Goal: Information Seeking & Learning: Learn about a topic

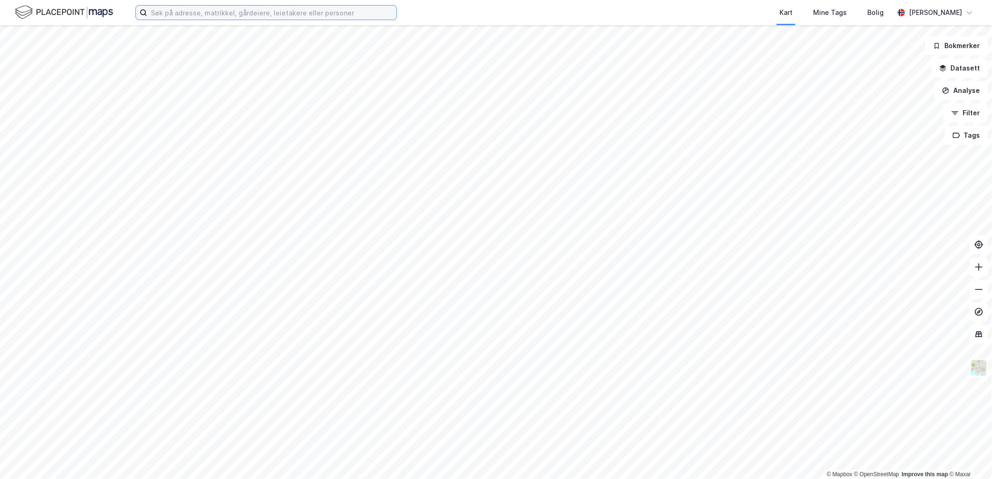
click at [267, 15] on input at bounding box center [271, 13] width 249 height 14
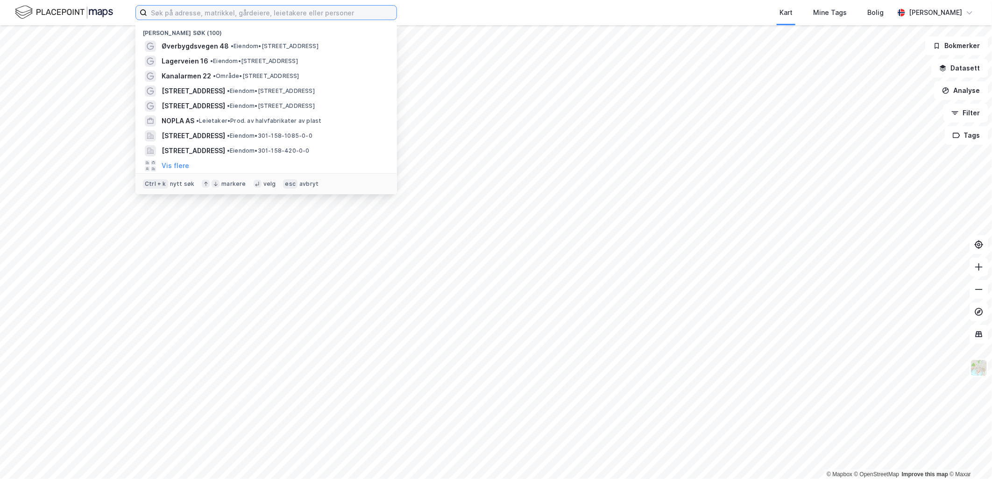
click at [264, 19] on input at bounding box center [271, 13] width 249 height 14
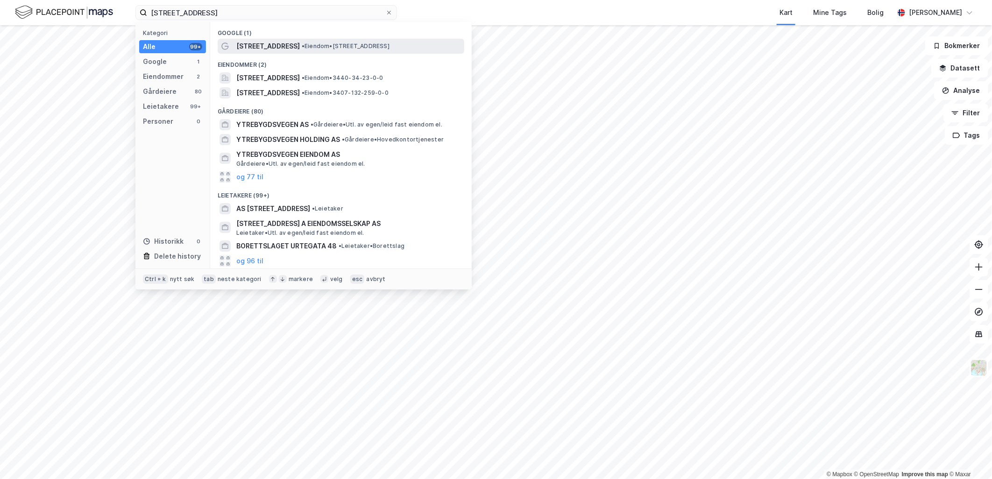
click at [343, 50] on div "[STREET_ADDRESS] • Eiendom • [STREET_ADDRESS]" at bounding box center [349, 46] width 226 height 11
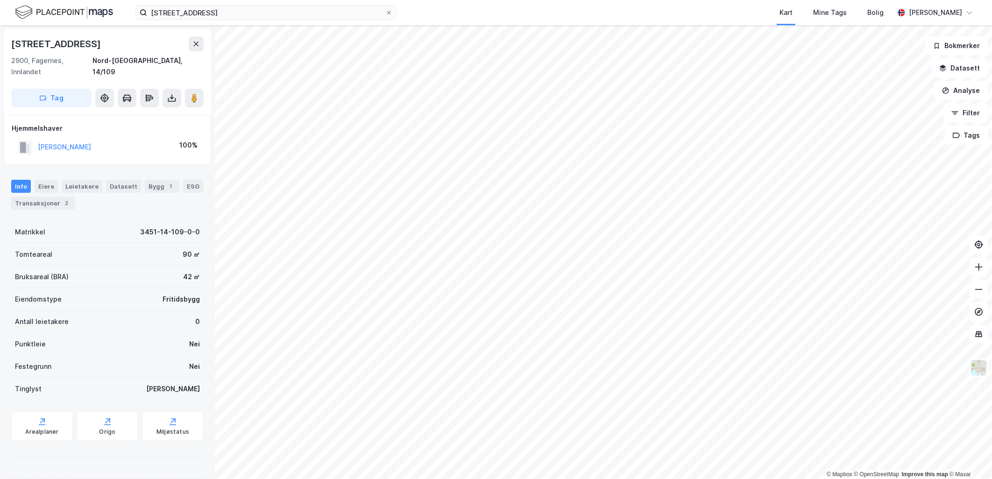
click at [601, 479] on html "øvrebygdsvegen 48 Kart Mine Tags Bolig [PERSON_NAME] © Mapbox © OpenStreetMap I…" at bounding box center [496, 239] width 992 height 479
click at [190, 49] on button at bounding box center [196, 43] width 15 height 15
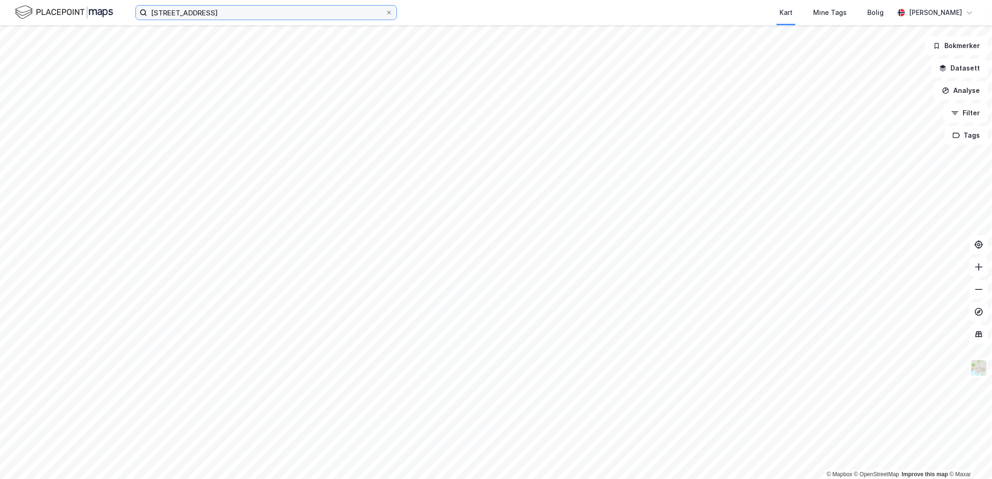
click at [162, 10] on input "[STREET_ADDRESS]" at bounding box center [266, 13] width 238 height 14
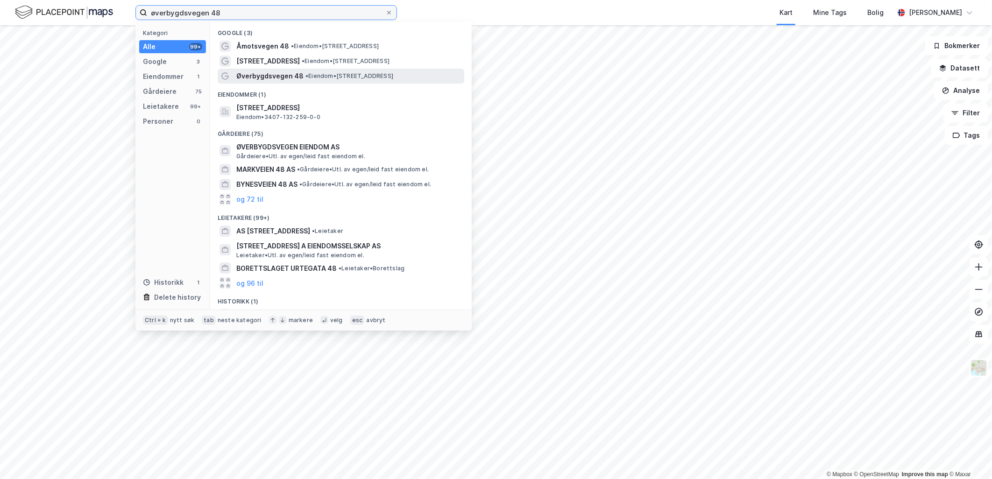
type input "øverbygdsvegen 48"
click at [285, 76] on span "Øverbygdsvegen 48" at bounding box center [269, 76] width 67 height 11
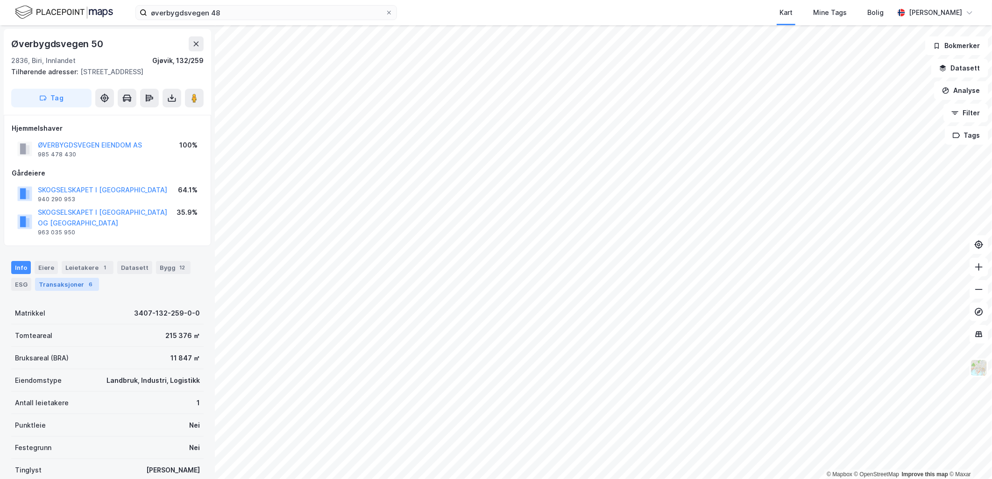
click at [53, 287] on div "Transaksjoner 6" at bounding box center [67, 284] width 64 height 13
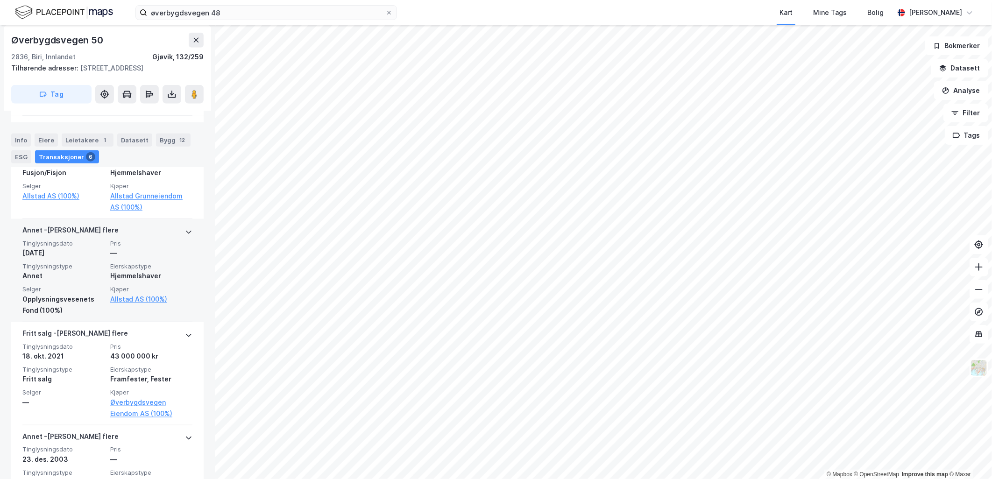
scroll to position [415, 0]
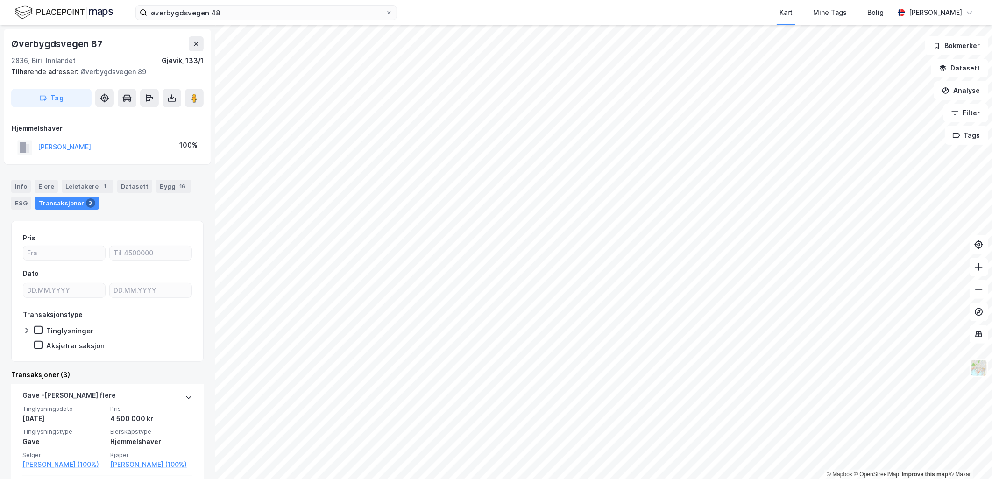
click at [209, 91] on div "© Mapbox © OpenStreetMap Improve this map © Maxar [STREET_ADDRESS], [GEOGRAPHIC…" at bounding box center [496, 252] width 992 height 454
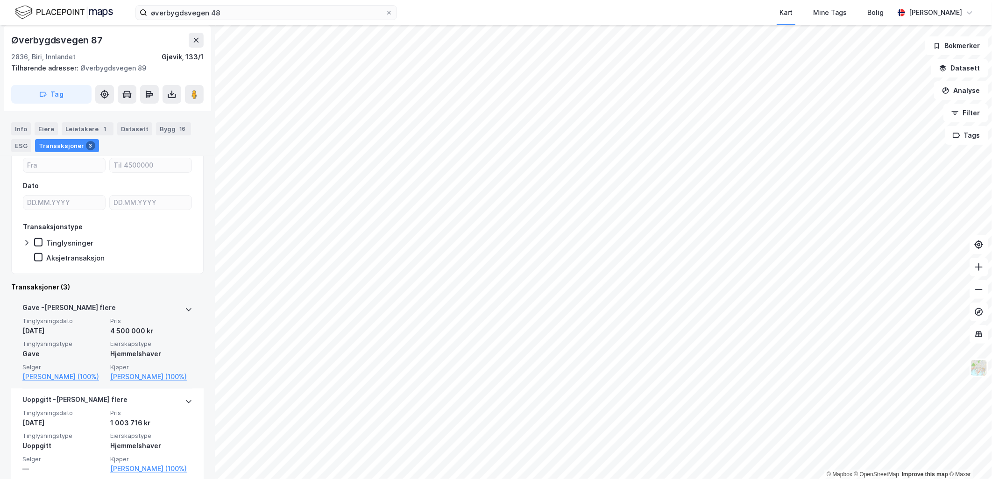
scroll to position [104, 0]
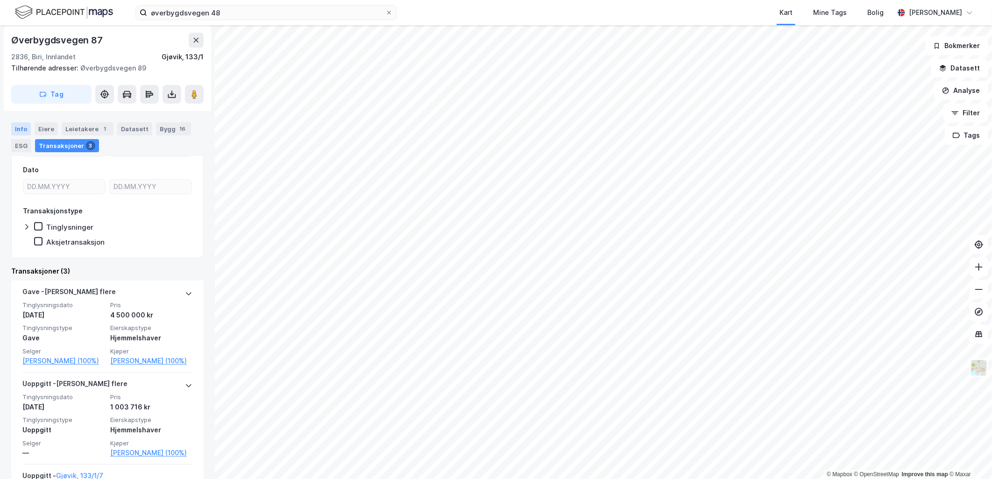
click at [23, 128] on div "Info" at bounding box center [21, 128] width 20 height 13
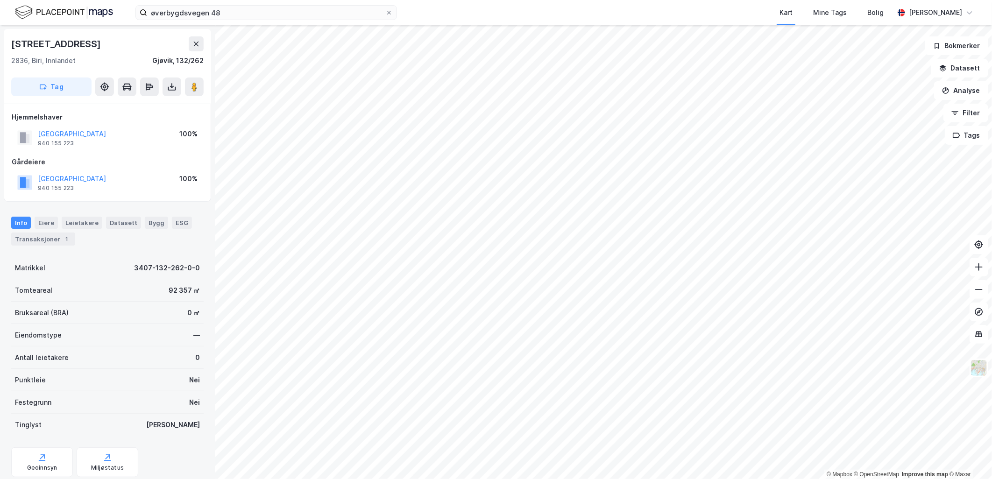
scroll to position [1, 0]
click at [51, 235] on div "Transaksjoner 1" at bounding box center [43, 237] width 64 height 13
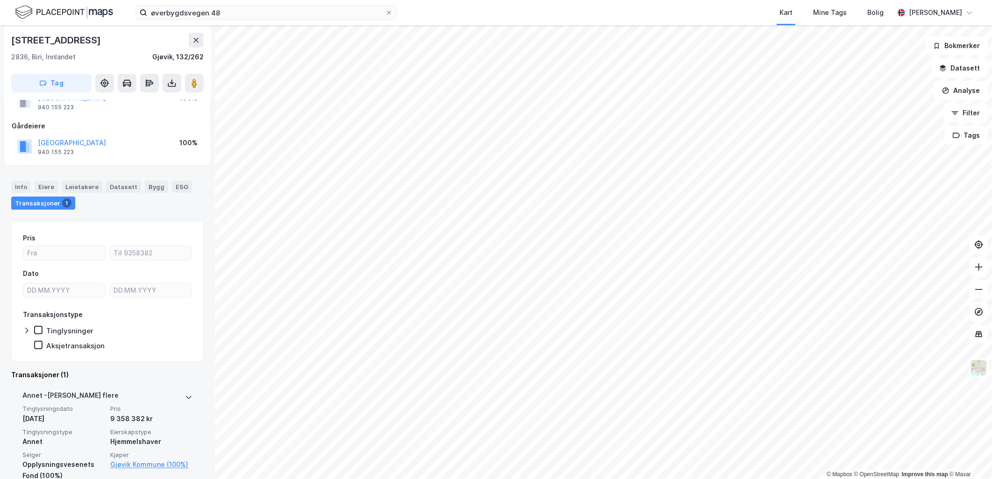
scroll to position [52, 0]
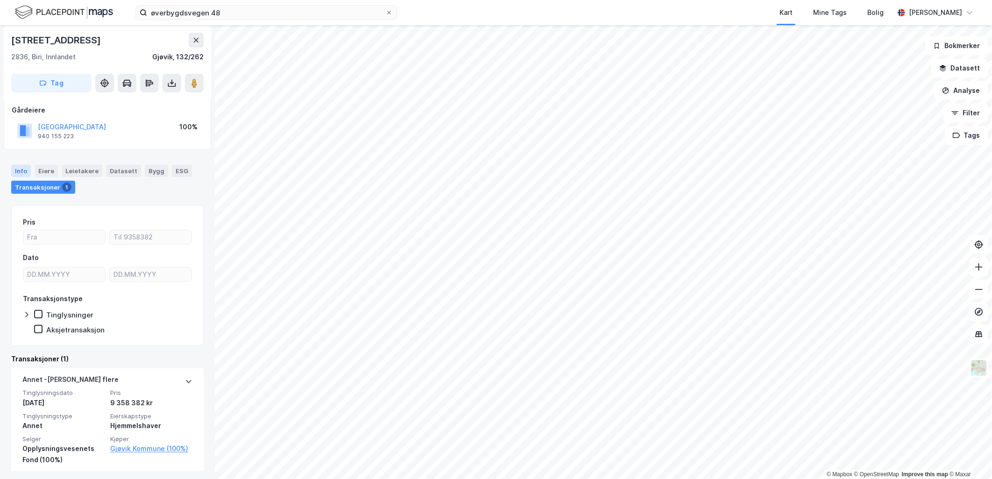
click at [15, 171] on div "Info" at bounding box center [21, 171] width 20 height 12
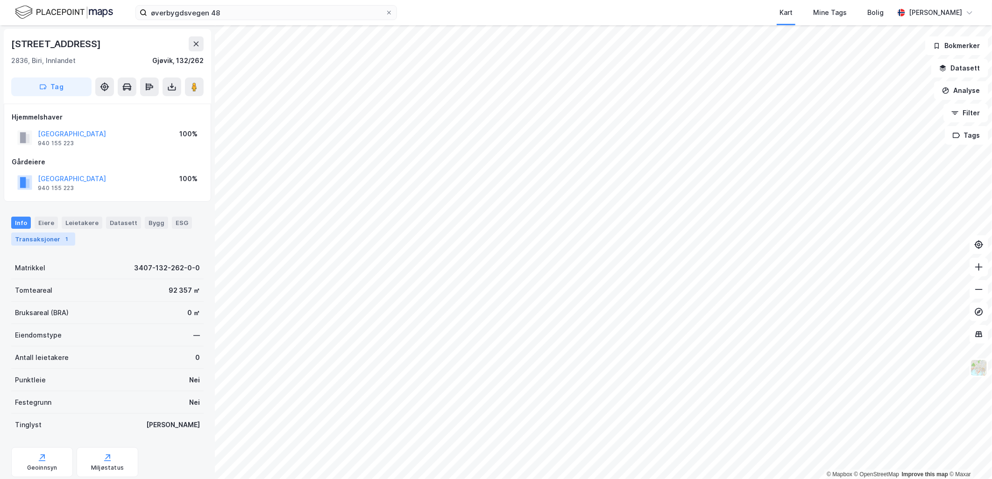
click at [62, 239] on div "1" at bounding box center [66, 238] width 9 height 9
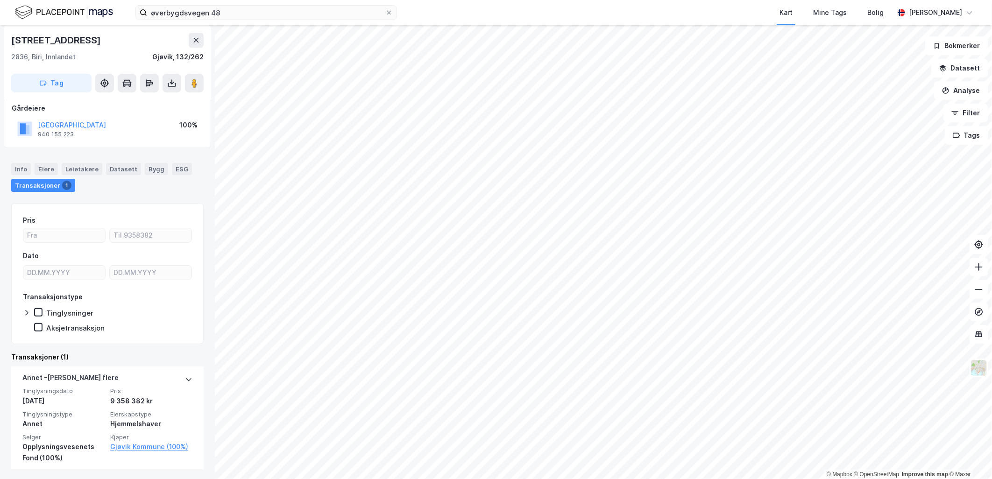
scroll to position [54, 0]
click at [978, 372] on img at bounding box center [979, 368] width 18 height 18
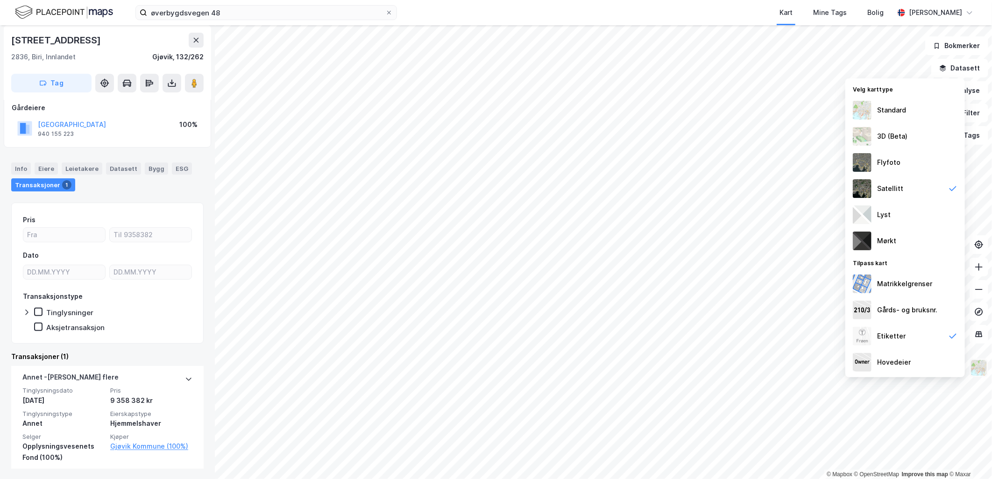
click at [982, 372] on img at bounding box center [979, 368] width 18 height 18
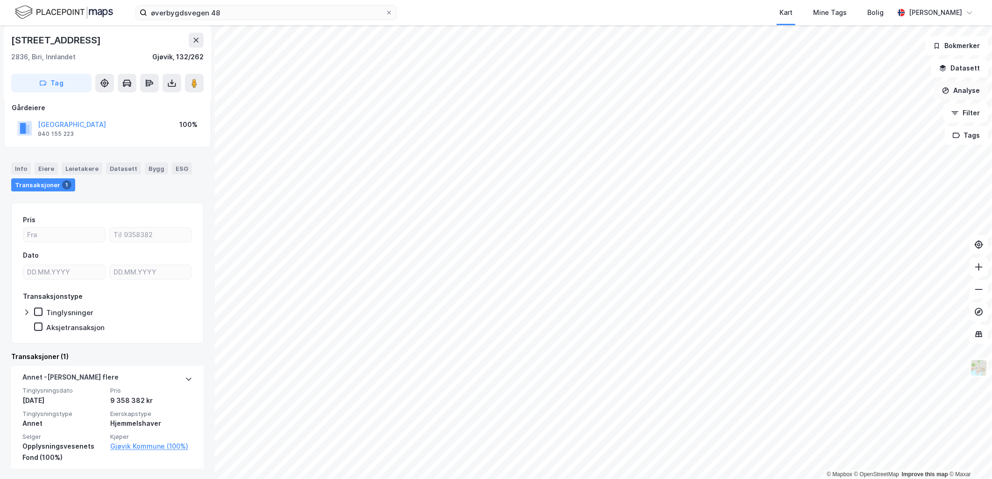
click at [965, 96] on button "Analyse" at bounding box center [961, 90] width 54 height 19
click at [962, 67] on button "Datasett" at bounding box center [959, 68] width 57 height 19
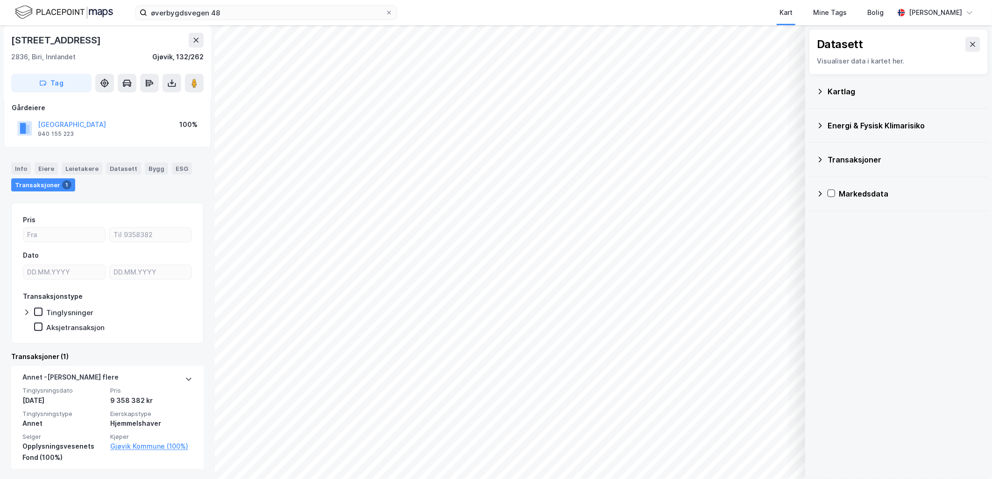
click at [818, 91] on icon at bounding box center [819, 91] width 7 height 7
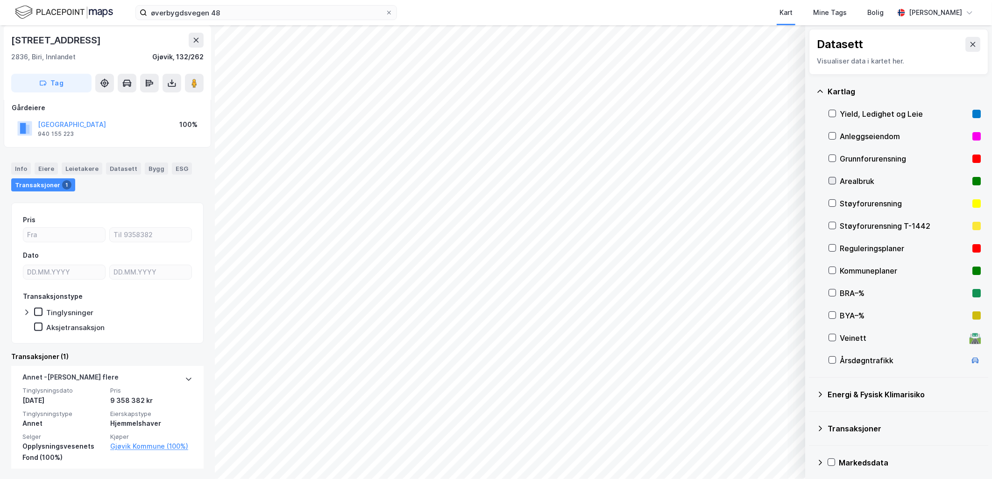
click at [833, 180] on icon at bounding box center [832, 180] width 7 height 7
click at [834, 181] on icon at bounding box center [832, 180] width 7 height 7
click at [830, 249] on icon at bounding box center [832, 248] width 7 height 7
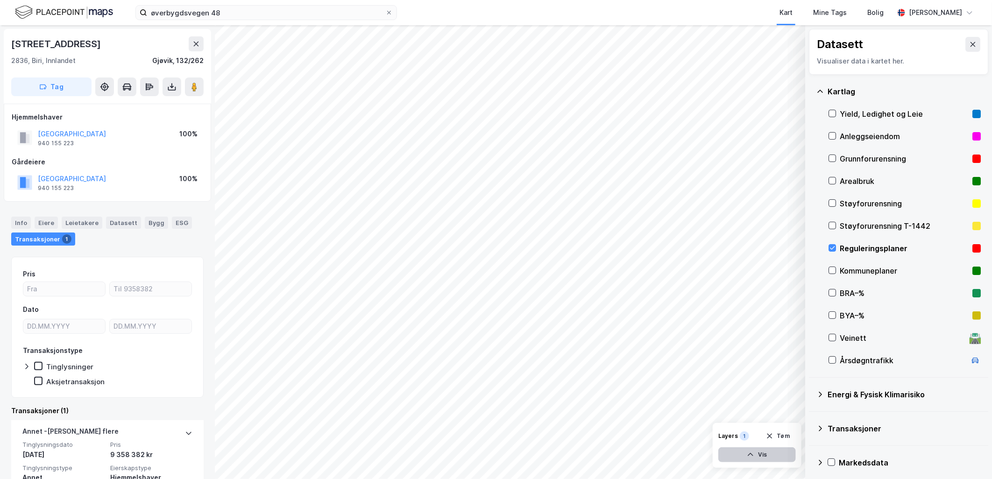
click at [758, 454] on button "Vis" at bounding box center [757, 454] width 78 height 15
click at [752, 434] on icon at bounding box center [753, 434] width 2 height 2
click at [752, 434] on icon at bounding box center [752, 434] width 7 height 7
click at [714, 436] on div "Reguleringsplaner" at bounding box center [714, 437] width 53 height 7
click at [833, 178] on icon at bounding box center [832, 180] width 7 height 7
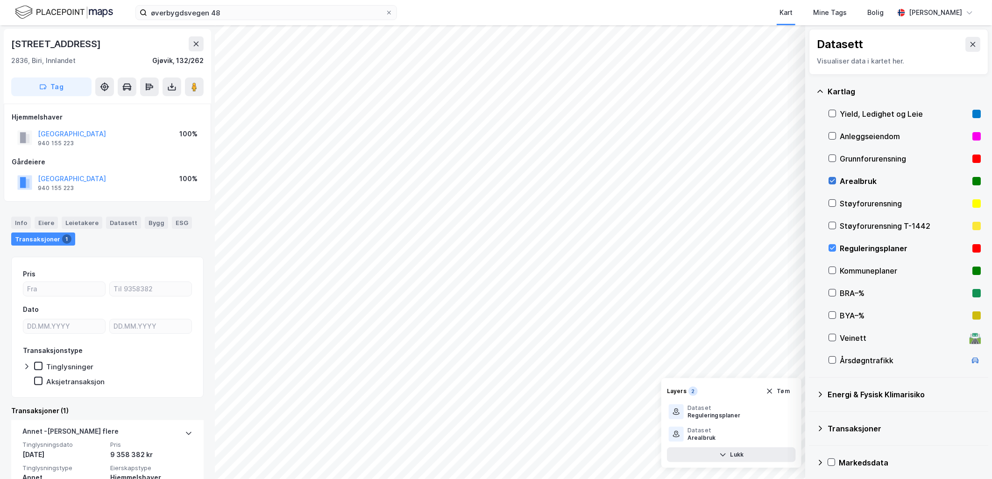
click at [833, 179] on icon at bounding box center [832, 180] width 7 height 7
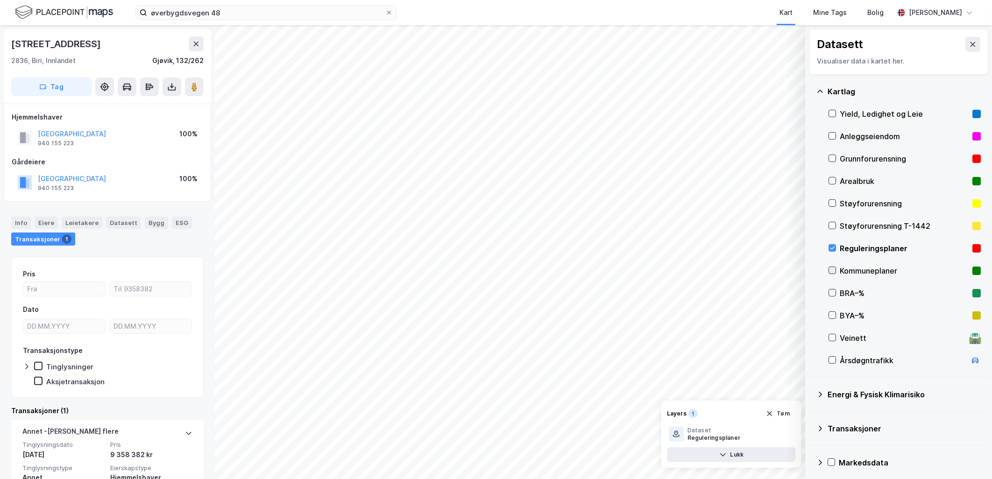
click at [833, 271] on icon at bounding box center [832, 270] width 5 height 3
click at [836, 247] on div at bounding box center [832, 247] width 7 height 7
click at [829, 272] on icon at bounding box center [832, 270] width 7 height 7
click at [837, 248] on div "Reguleringsplaner" at bounding box center [905, 248] width 152 height 22
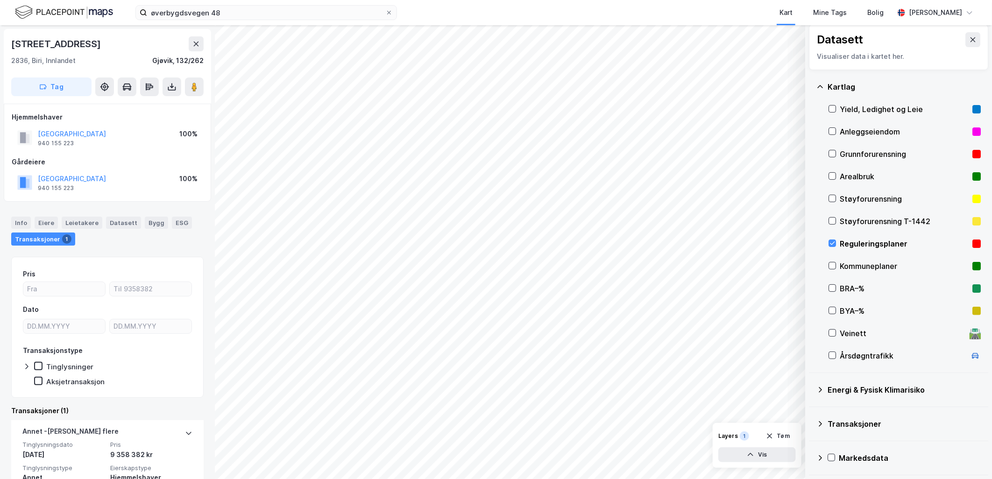
click at [822, 420] on icon at bounding box center [819, 423] width 7 height 7
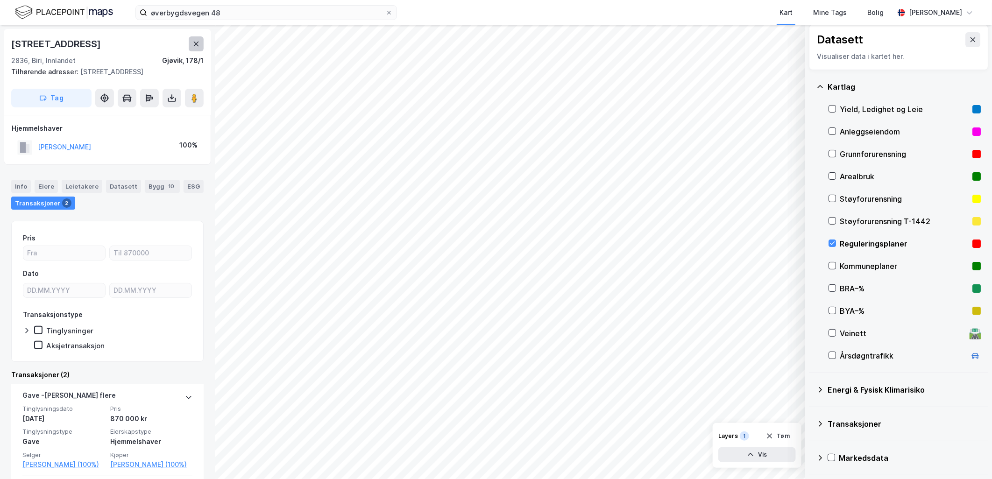
click at [195, 43] on icon at bounding box center [196, 44] width 5 height 5
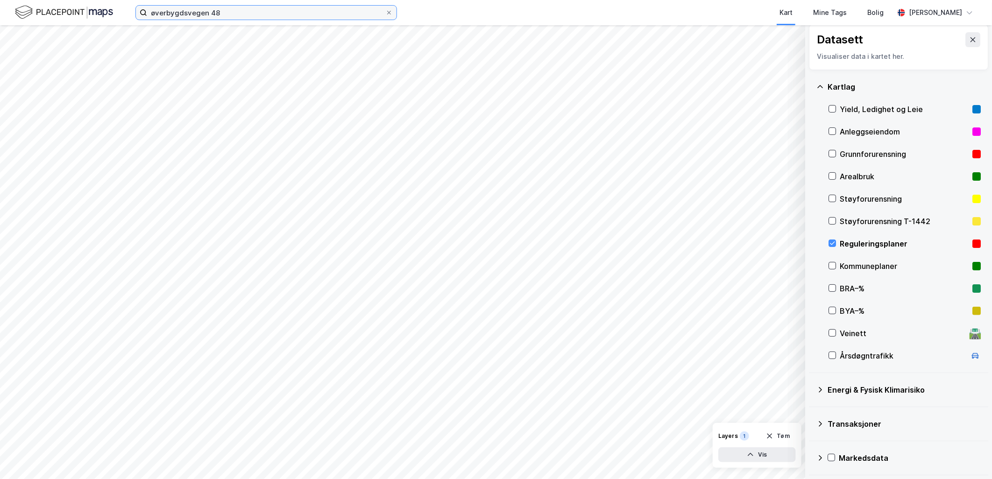
click at [232, 13] on input "øverbygdsvegen 48" at bounding box center [266, 13] width 238 height 14
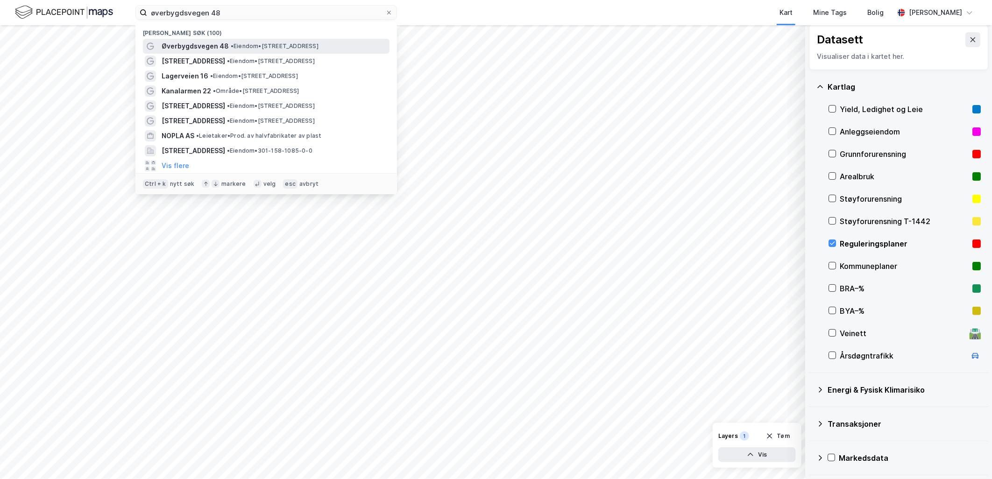
click at [287, 43] on span "• Eiendom • [STREET_ADDRESS]" at bounding box center [275, 46] width 88 height 7
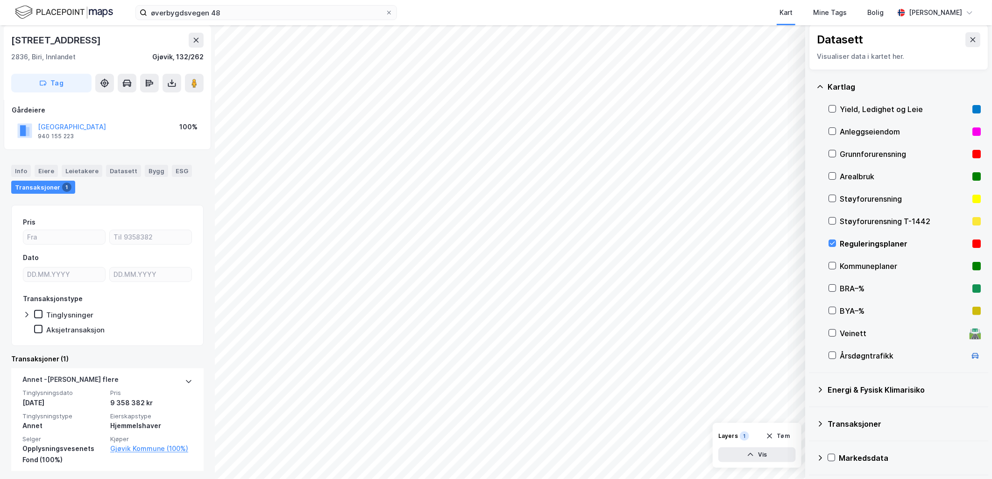
scroll to position [54, 0]
click at [833, 241] on icon at bounding box center [832, 243] width 7 height 7
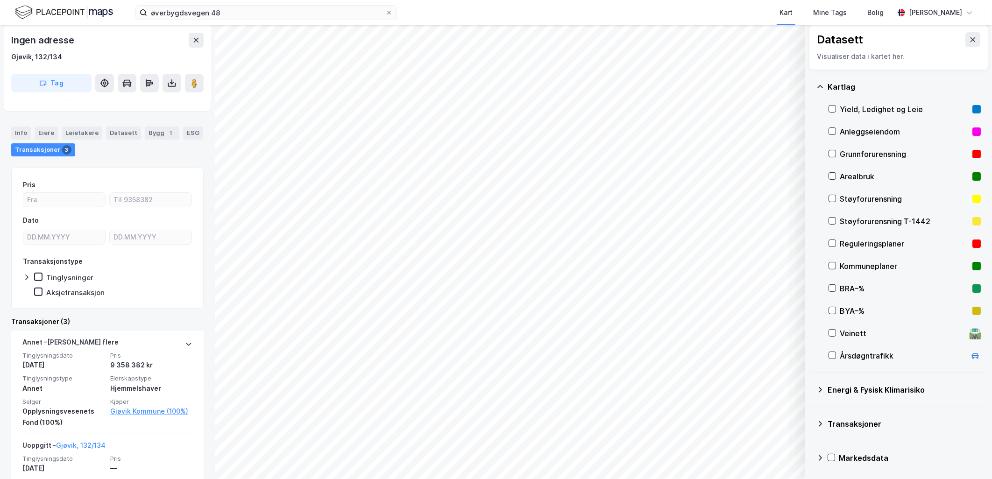
scroll to position [104, 0]
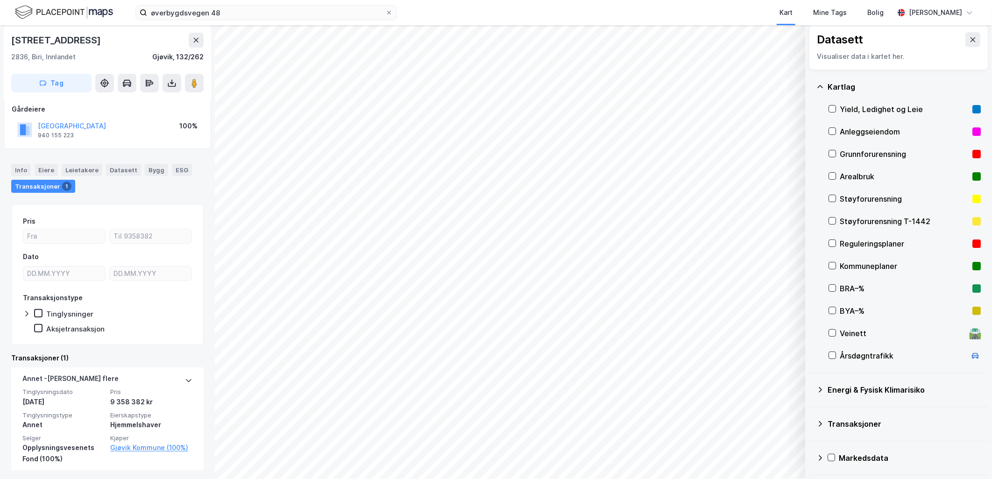
scroll to position [54, 0]
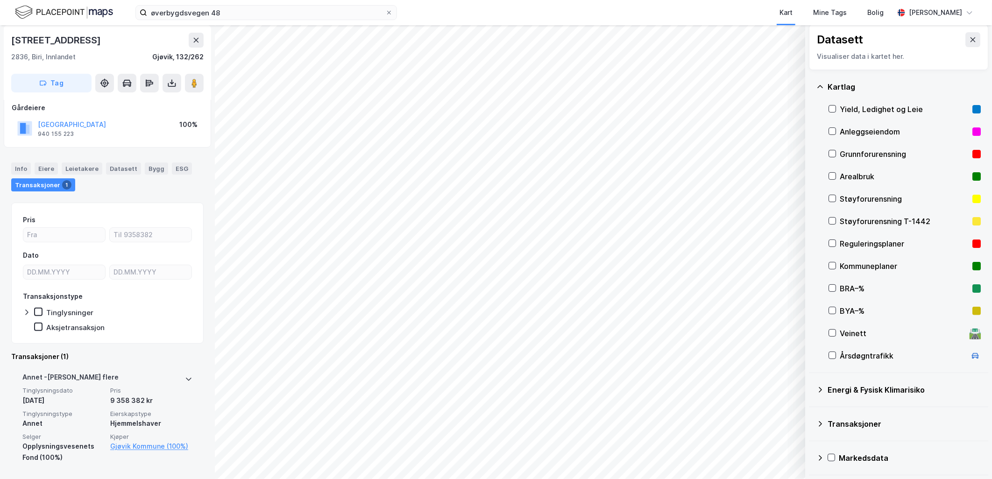
click at [185, 382] on icon at bounding box center [188, 379] width 7 height 7
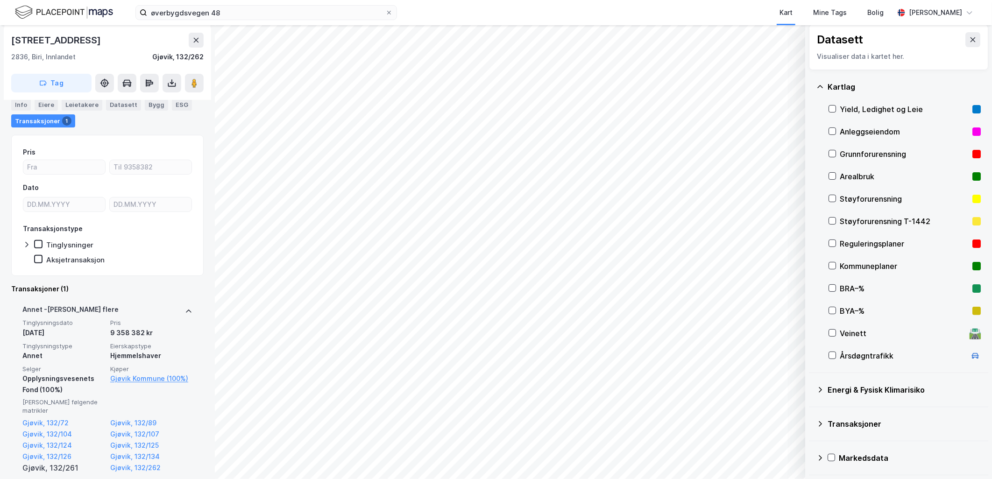
scroll to position [124, 0]
click at [137, 427] on link "Gjøvik, 132/107" at bounding box center [151, 432] width 82 height 11
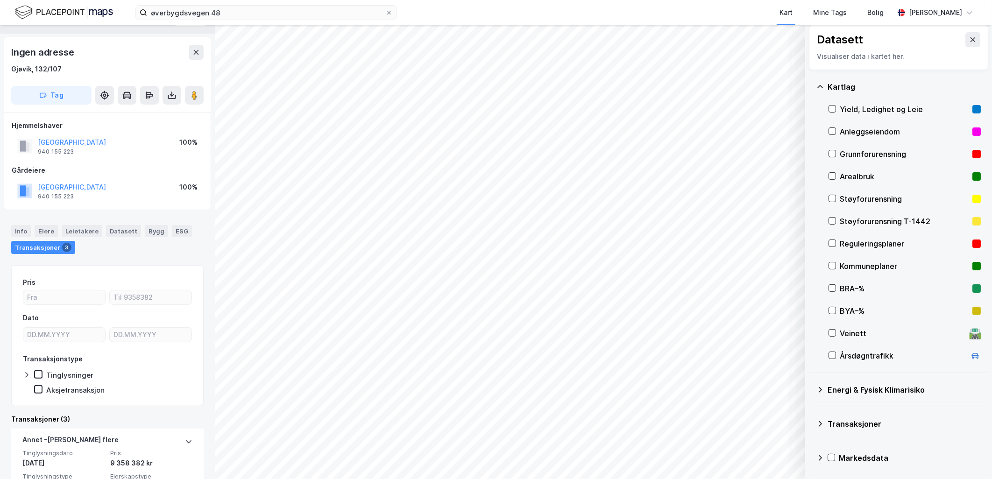
scroll to position [20, 0]
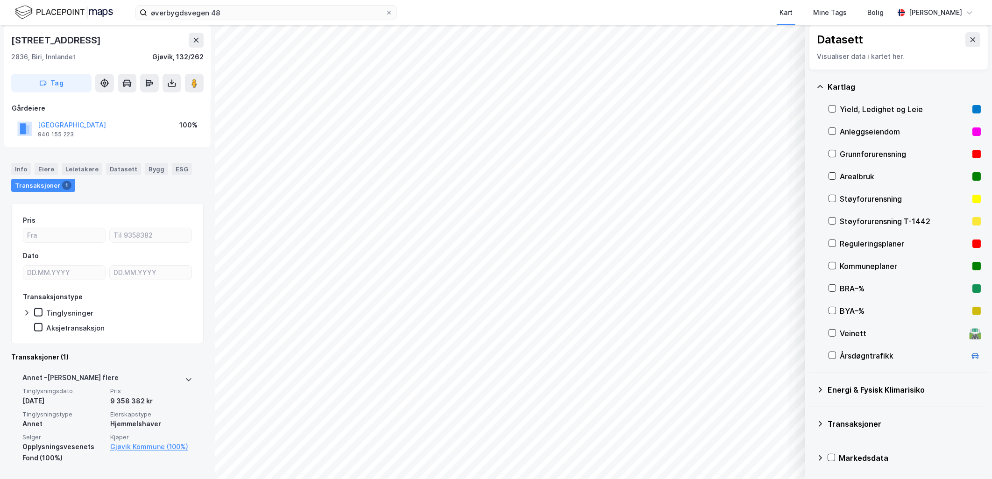
scroll to position [54, 0]
click at [186, 376] on div "[PERSON_NAME] flere Tinglysningsdato [DATE] Pris 9 358 382 kr Tinglysningstype …" at bounding box center [107, 417] width 192 height 103
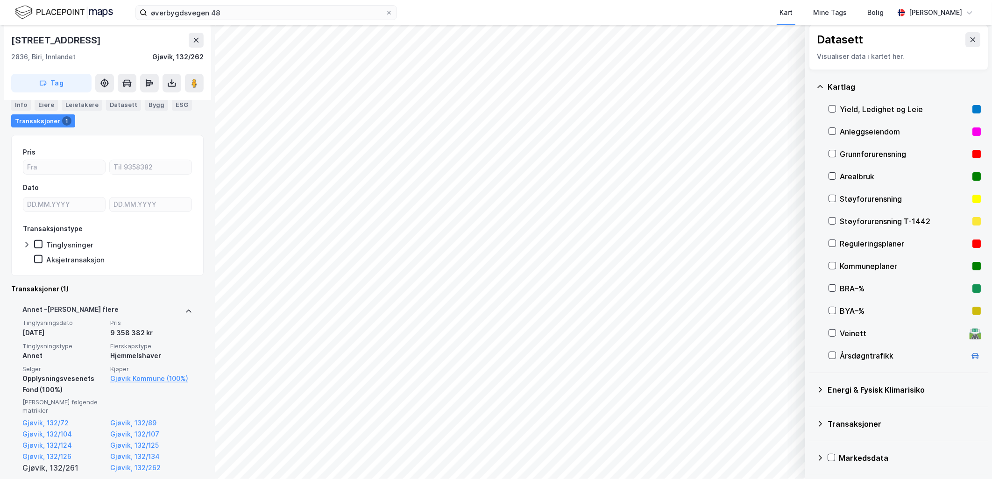
scroll to position [124, 0]
click at [47, 416] on link "Gjøvik, 132/72" at bounding box center [63, 421] width 82 height 11
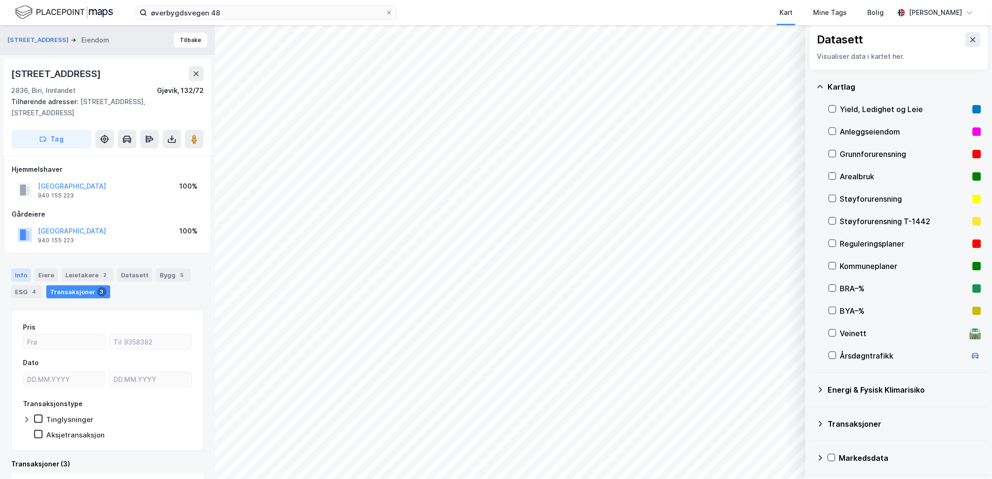
click at [23, 269] on div "Info" at bounding box center [21, 275] width 20 height 13
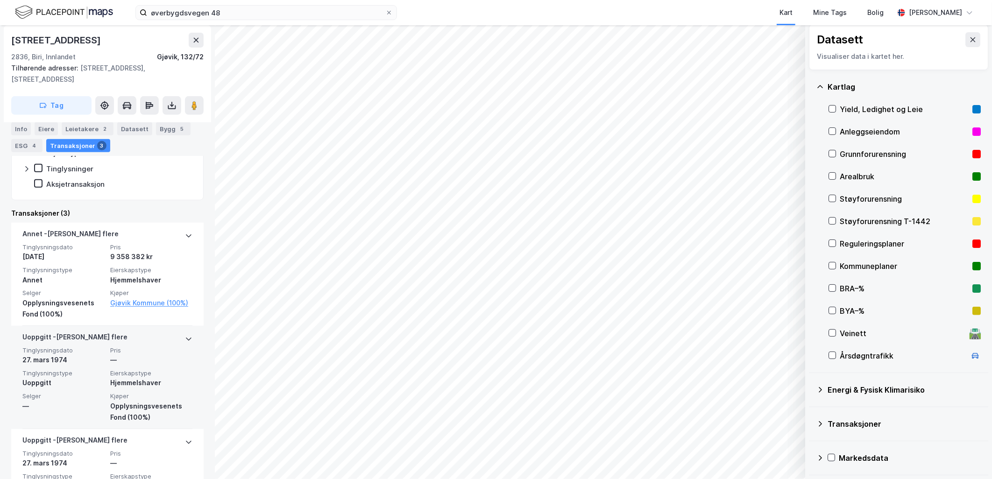
scroll to position [259, 0]
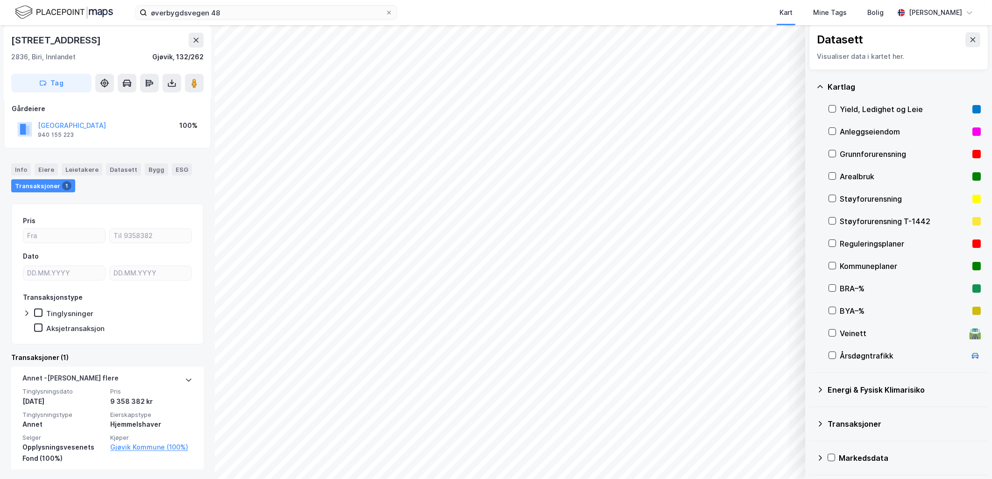
scroll to position [54, 0]
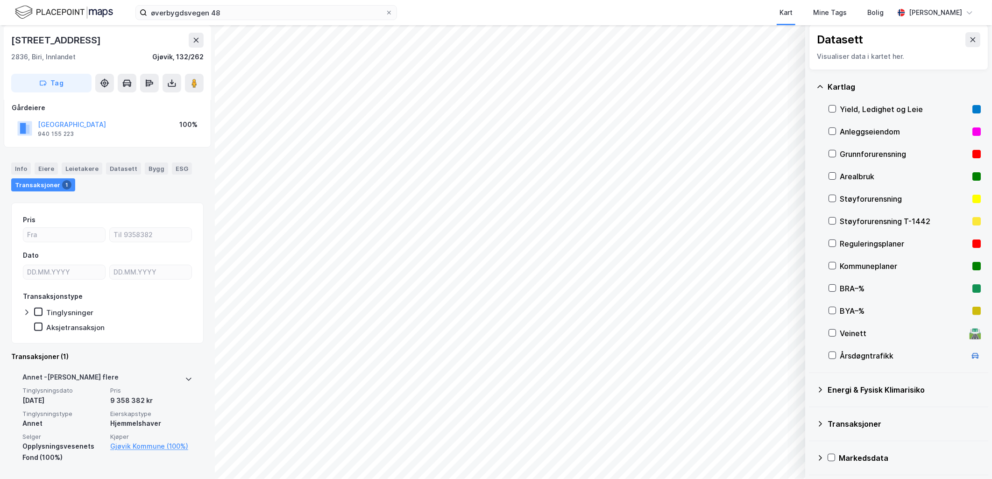
click at [185, 381] on icon at bounding box center [188, 379] width 7 height 7
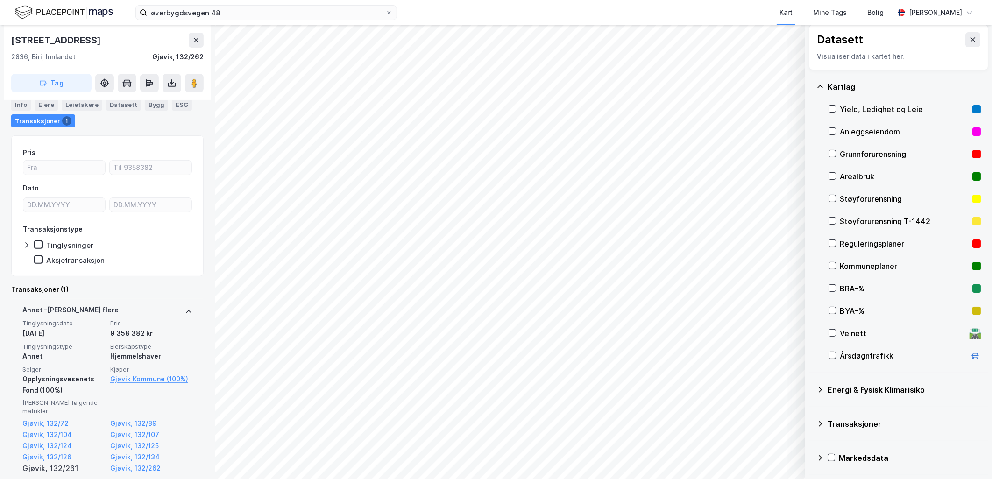
scroll to position [124, 0]
click at [50, 427] on link "Gjøvik, 132/104" at bounding box center [63, 432] width 82 height 11
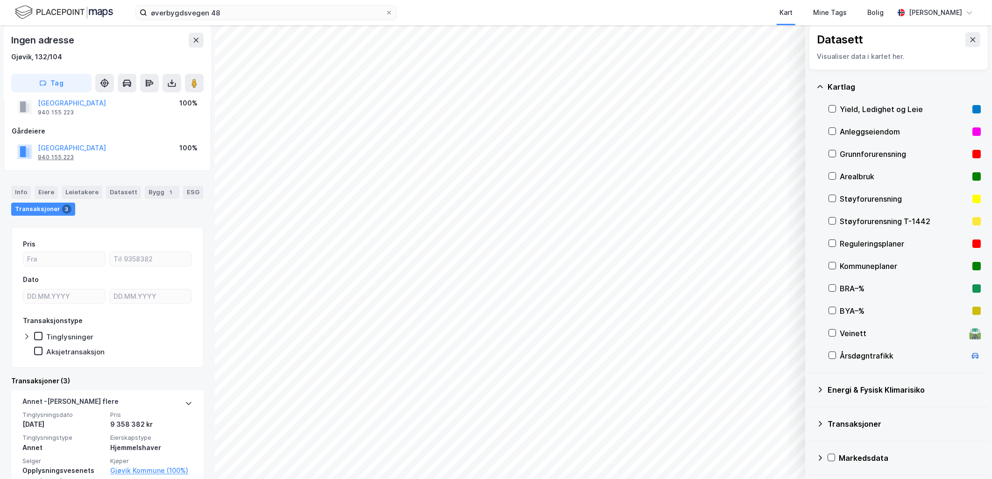
scroll to position [52, 0]
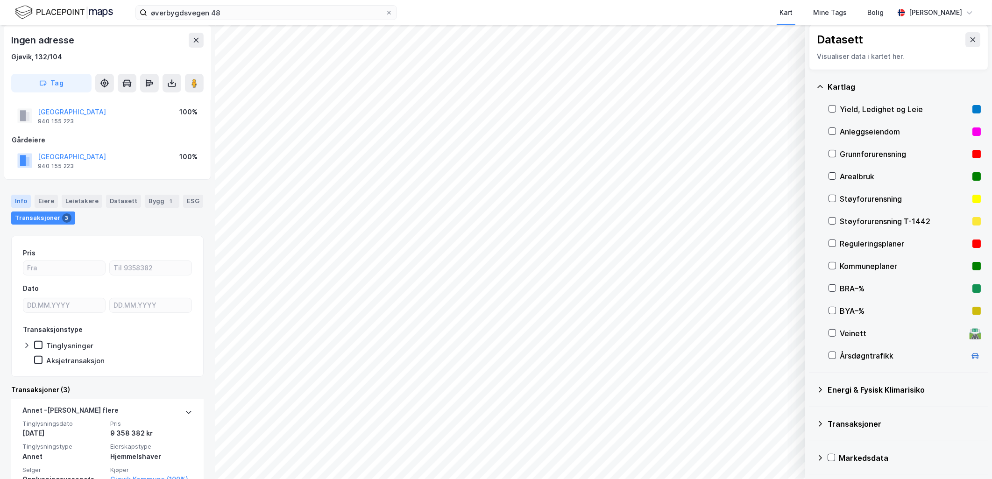
click at [25, 201] on div "Info" at bounding box center [21, 201] width 20 height 13
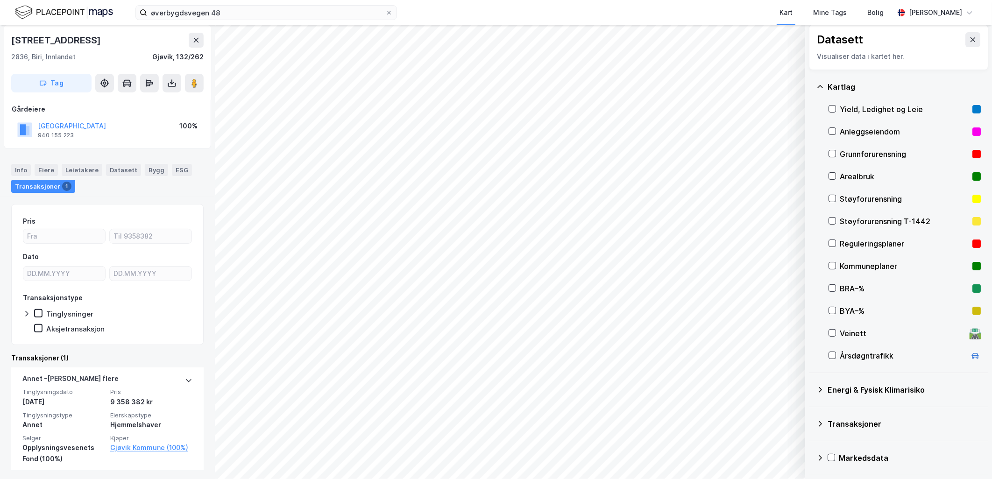
scroll to position [54, 0]
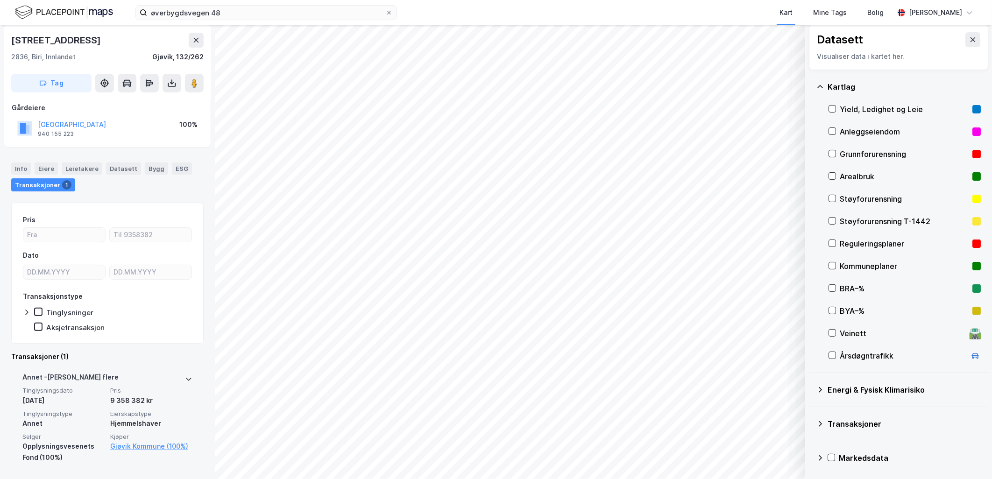
click at [185, 382] on icon at bounding box center [188, 379] width 7 height 7
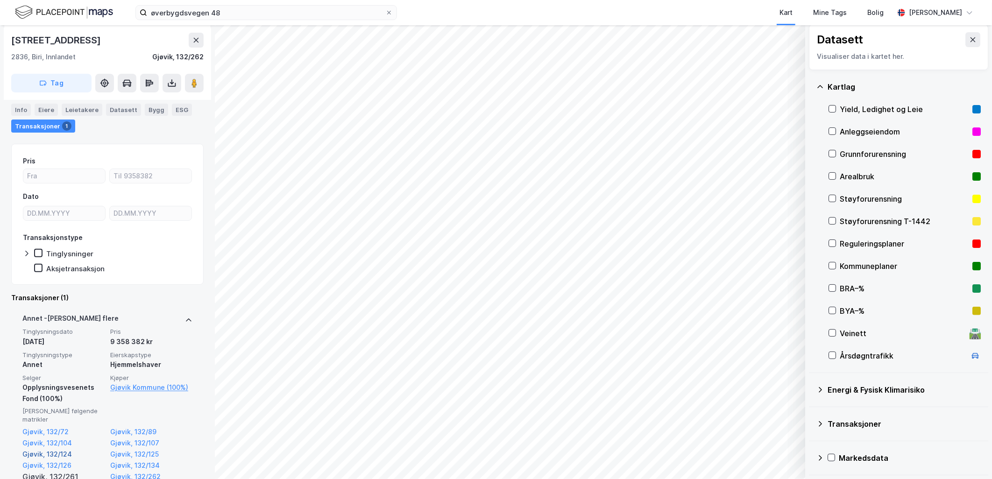
click at [63, 449] on link "Gjøvik, 132/124" at bounding box center [63, 454] width 82 height 11
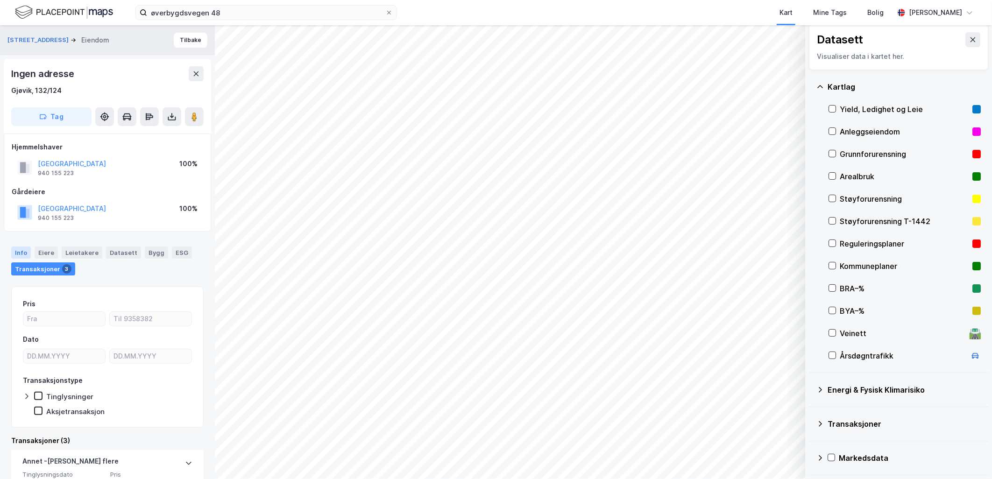
click at [21, 247] on div "Info" at bounding box center [21, 253] width 20 height 12
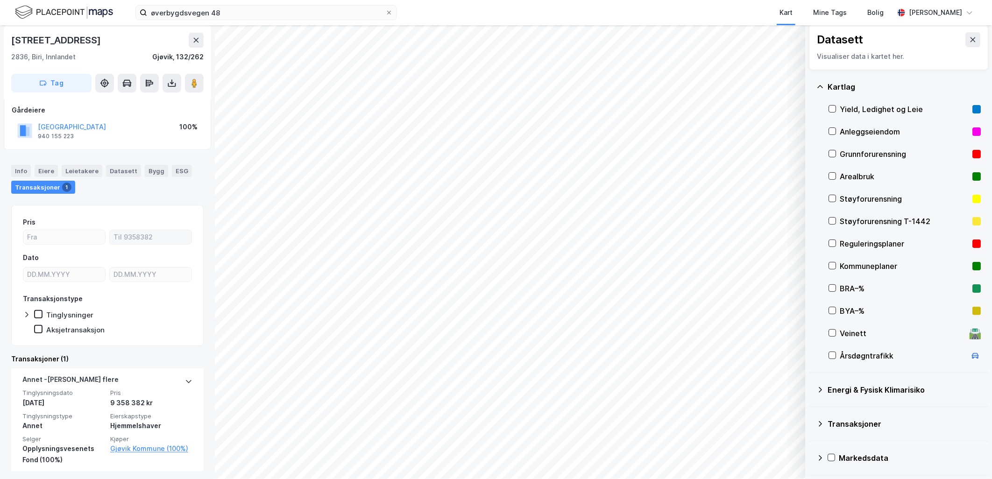
scroll to position [54, 0]
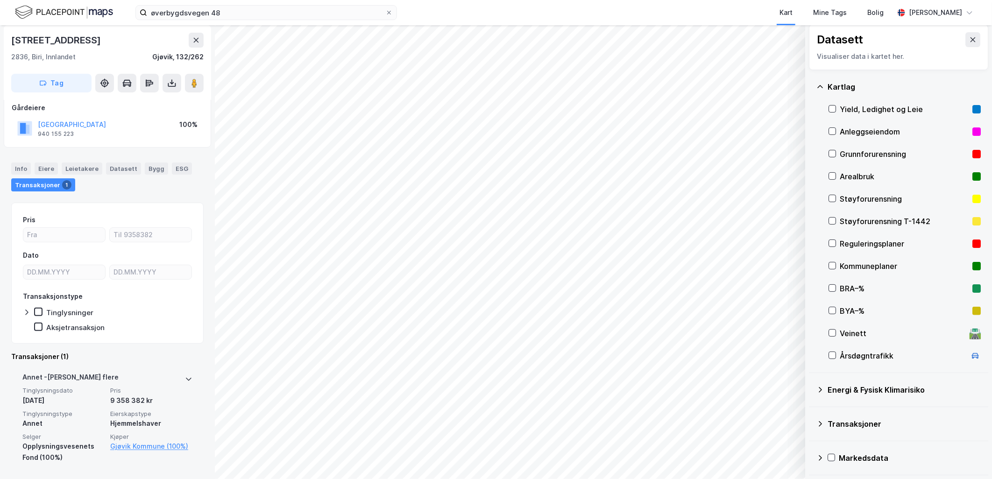
click at [185, 381] on icon at bounding box center [188, 379] width 7 height 7
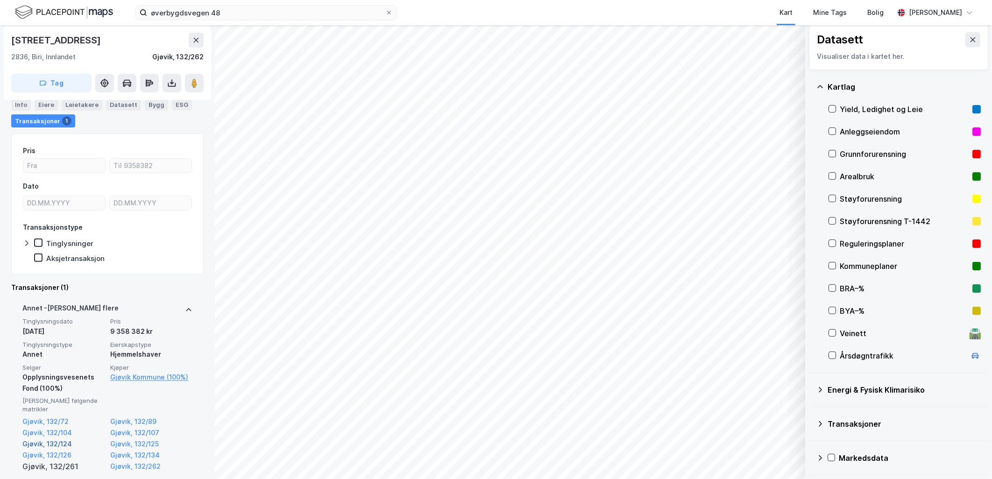
scroll to position [124, 0]
click at [52, 449] on link "Gjøvik, 132/126" at bounding box center [63, 454] width 82 height 11
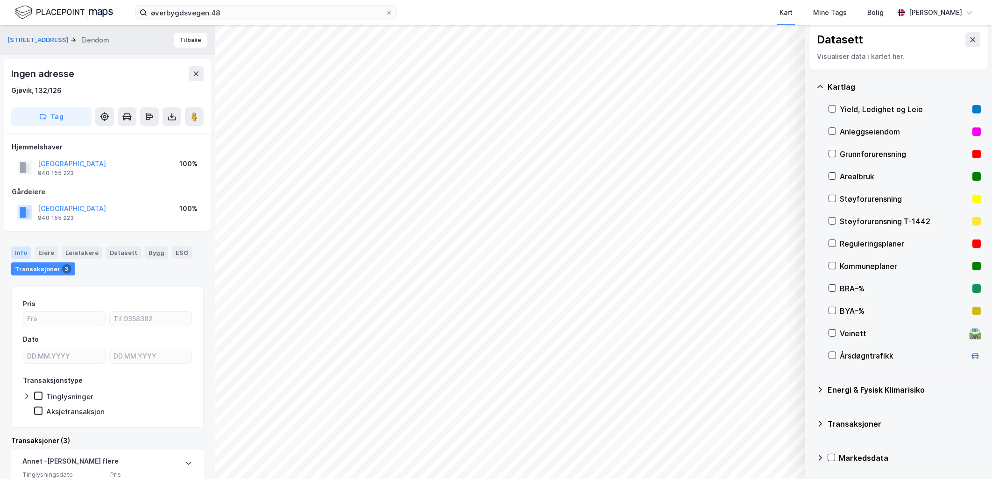
click at [20, 249] on div "Info" at bounding box center [21, 253] width 20 height 12
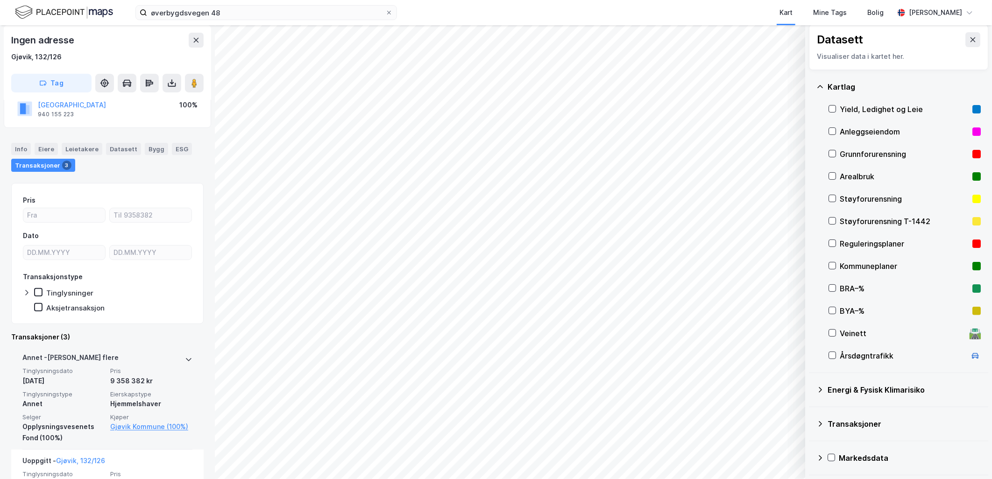
scroll to position [156, 0]
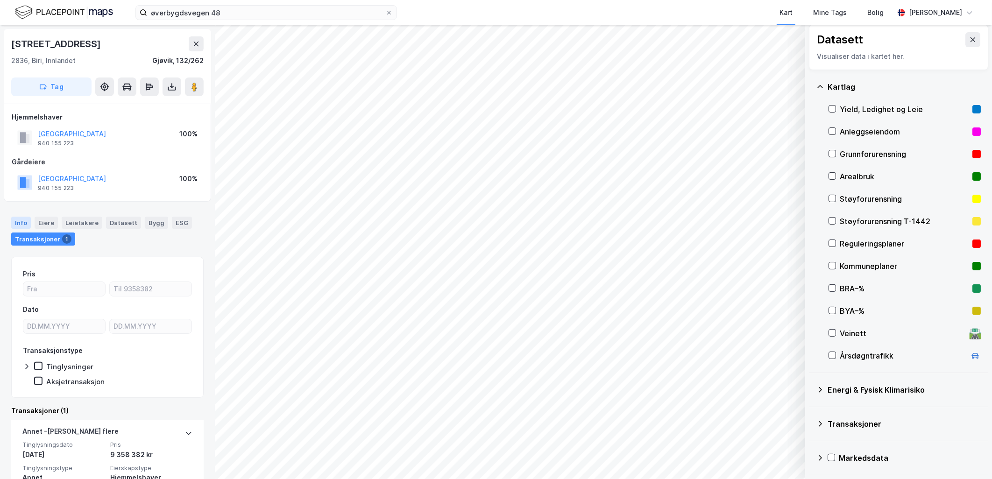
click at [22, 220] on div "Info" at bounding box center [21, 223] width 20 height 12
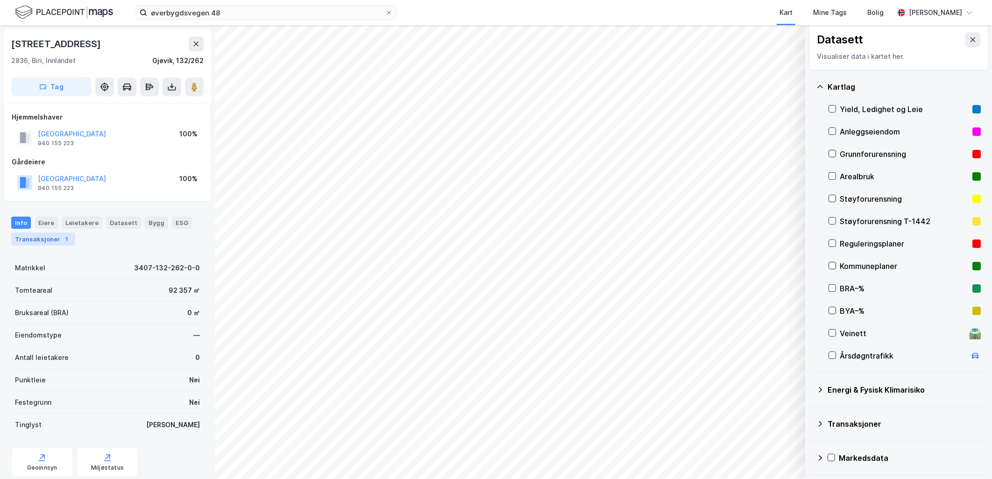
click at [56, 235] on div "Transaksjoner 1" at bounding box center [43, 239] width 64 height 13
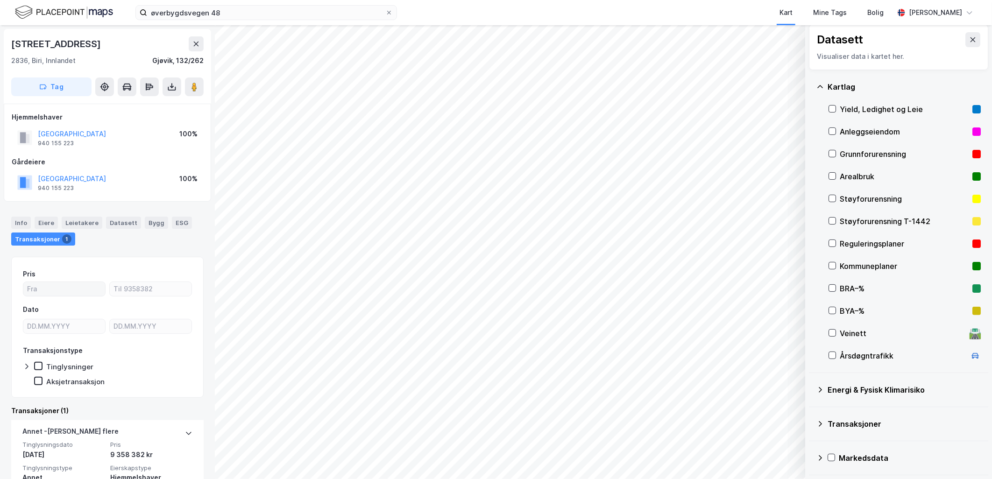
scroll to position [54, 0]
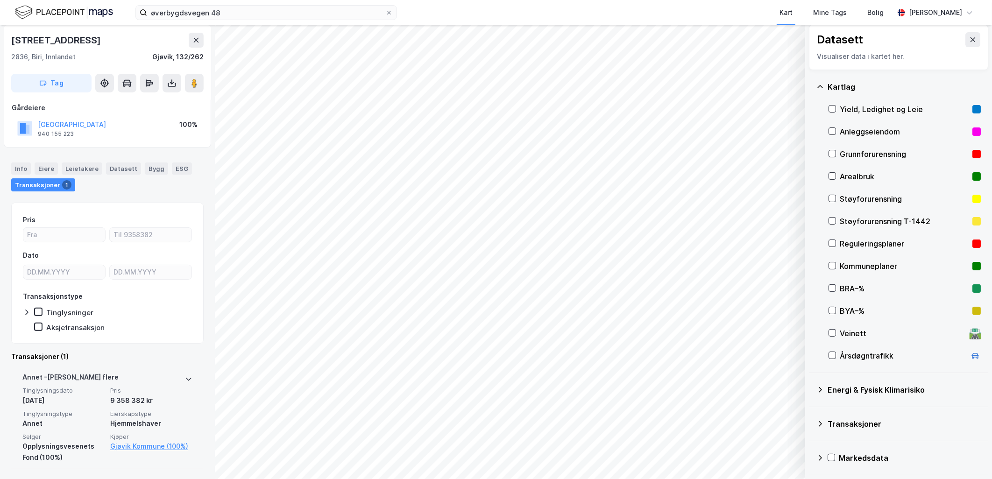
click at [185, 378] on icon at bounding box center [188, 379] width 7 height 7
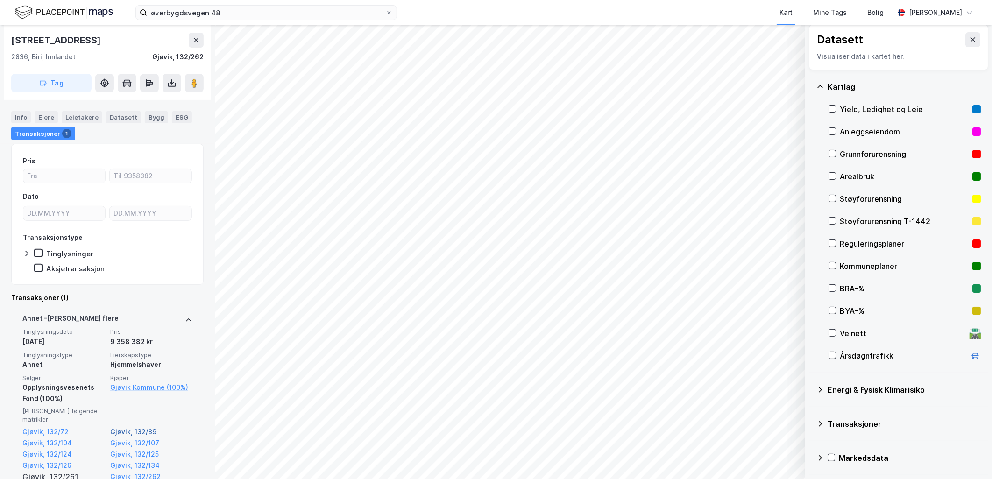
click at [132, 426] on link "Gjøvik, 132/89" at bounding box center [151, 431] width 82 height 11
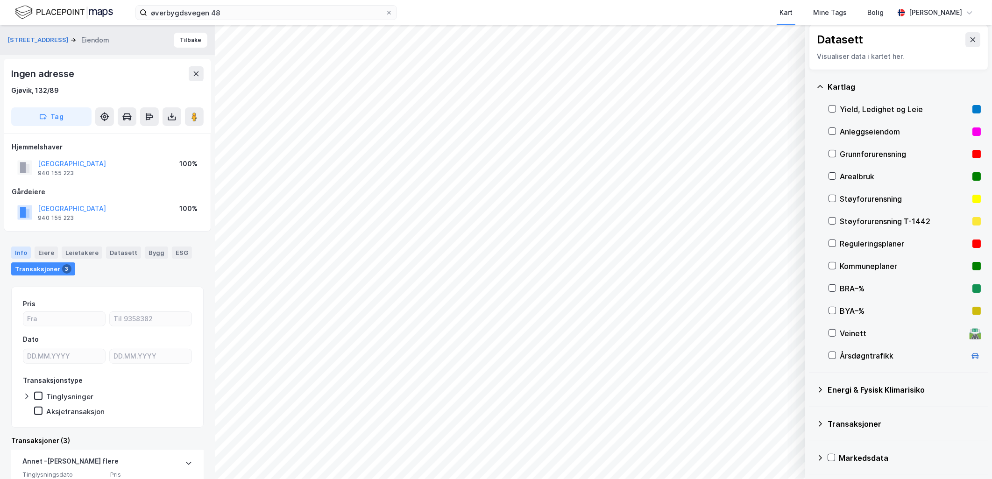
click at [24, 249] on div "Info" at bounding box center [21, 253] width 20 height 12
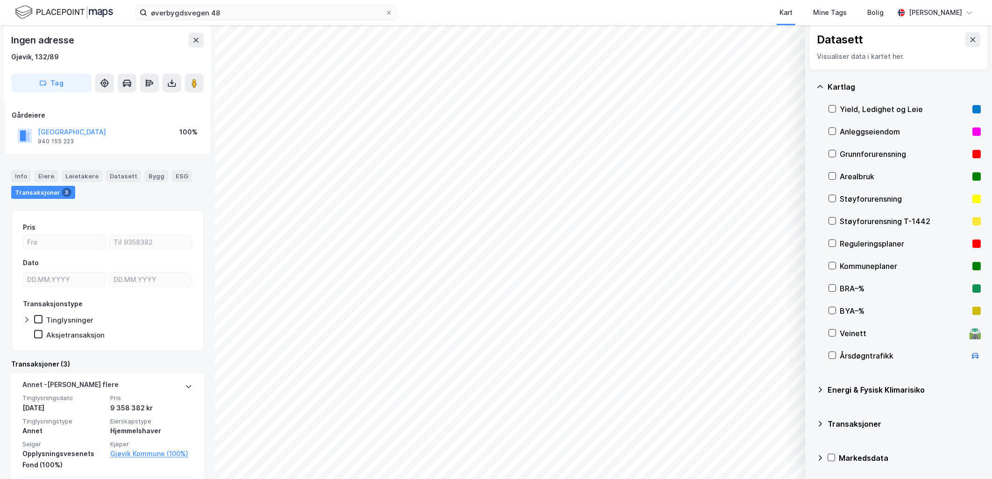
scroll to position [52, 0]
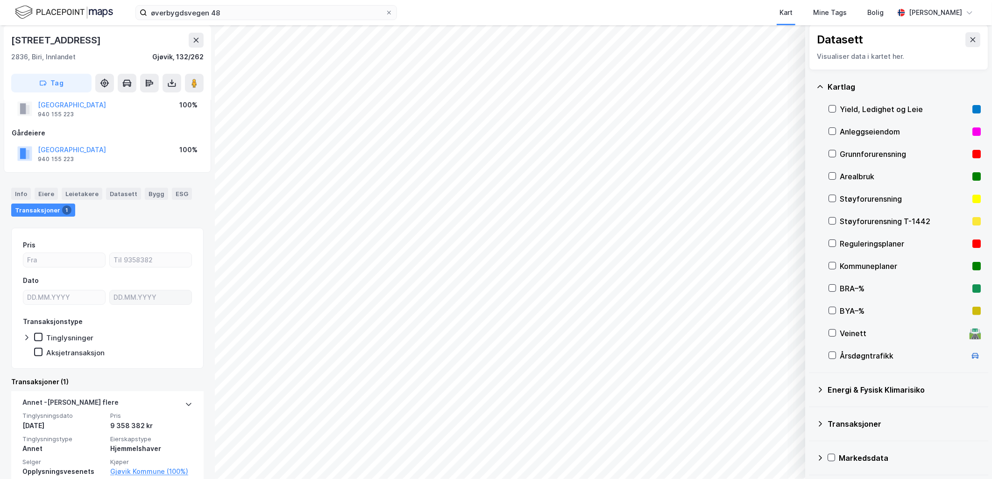
scroll to position [54, 0]
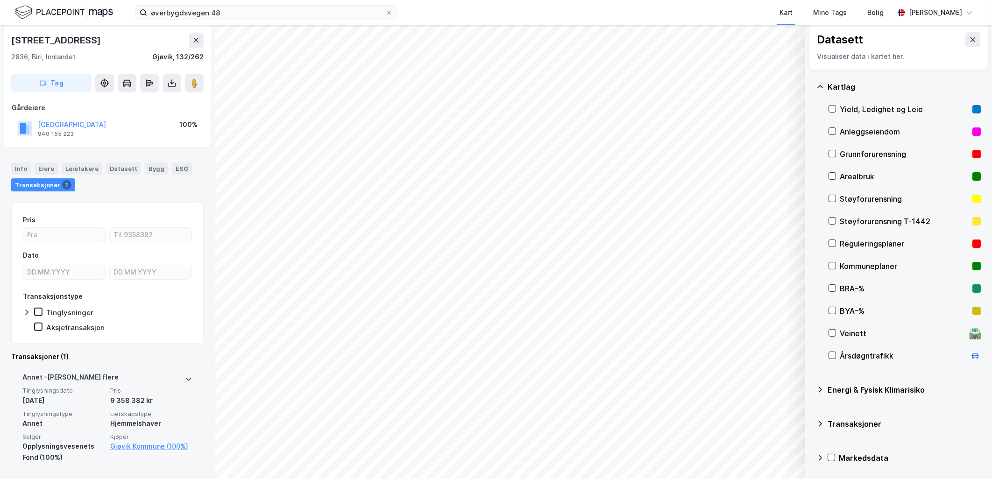
click at [185, 376] on icon at bounding box center [188, 379] width 7 height 7
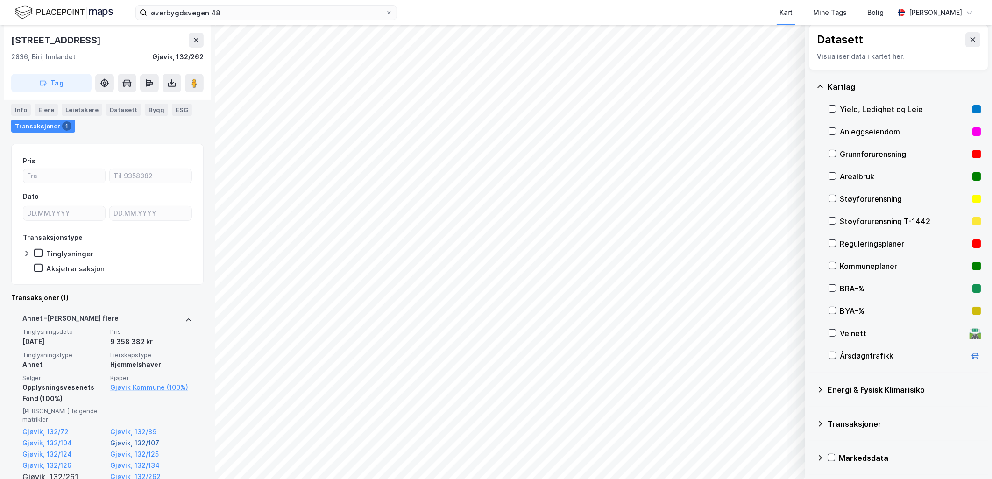
click at [141, 438] on link "Gjøvik, 132/107" at bounding box center [151, 443] width 82 height 11
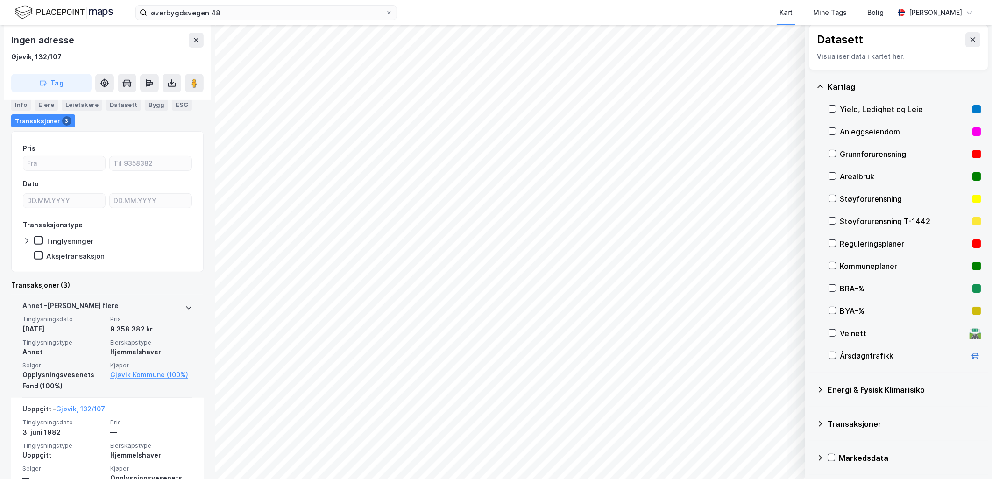
scroll to position [104, 0]
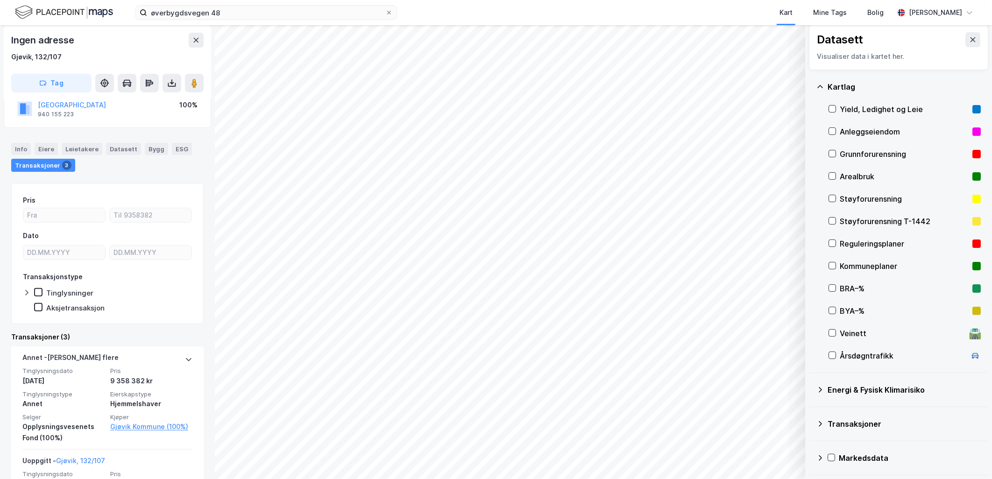
click at [7, 146] on div "Info [PERSON_NAME] Datasett Bygg ESG Transaksjoner 3" at bounding box center [107, 154] width 215 height 44
click at [19, 148] on div "Info" at bounding box center [21, 149] width 20 height 12
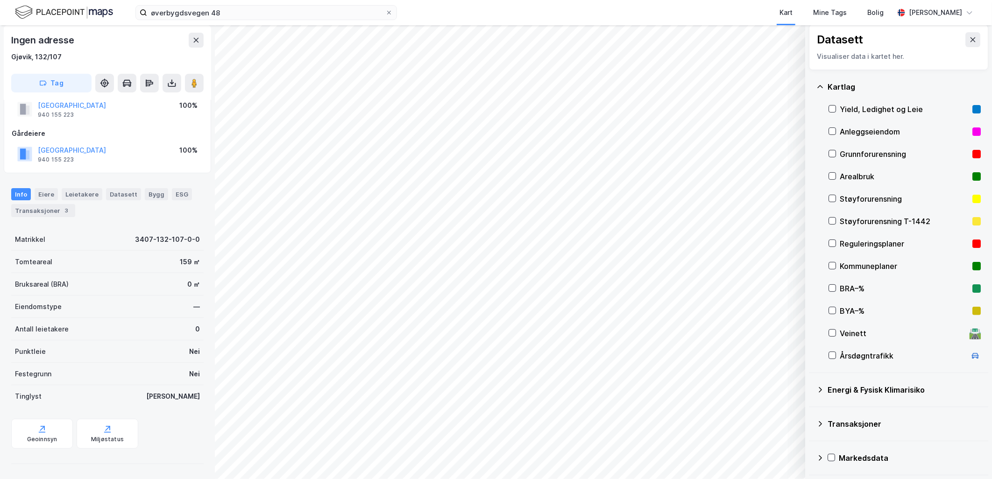
scroll to position [58, 0]
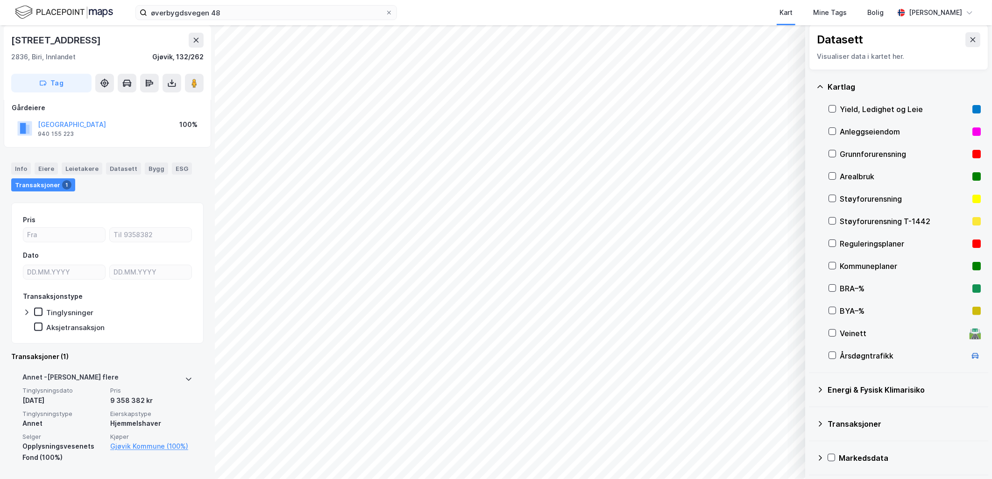
click at [185, 377] on icon at bounding box center [188, 379] width 7 height 7
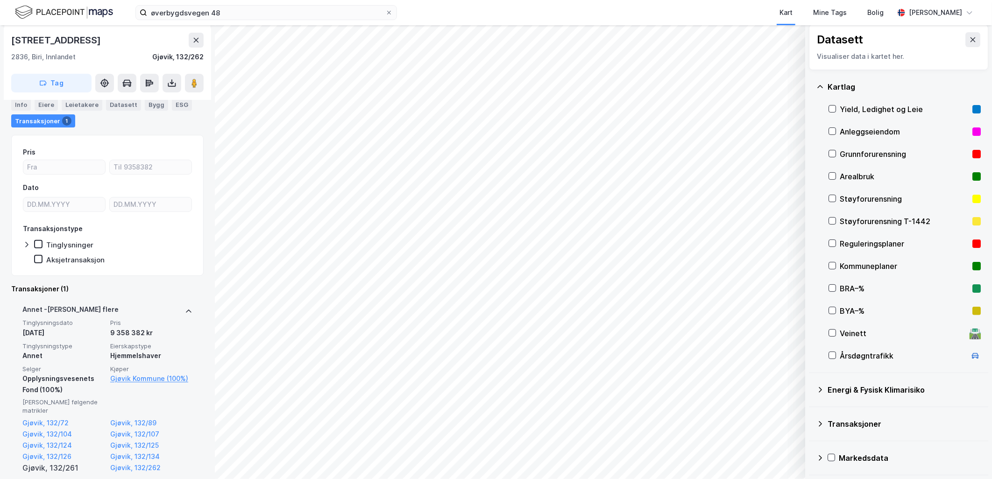
scroll to position [124, 0]
click at [148, 438] on link "Gjøvik, 132/125" at bounding box center [151, 443] width 82 height 11
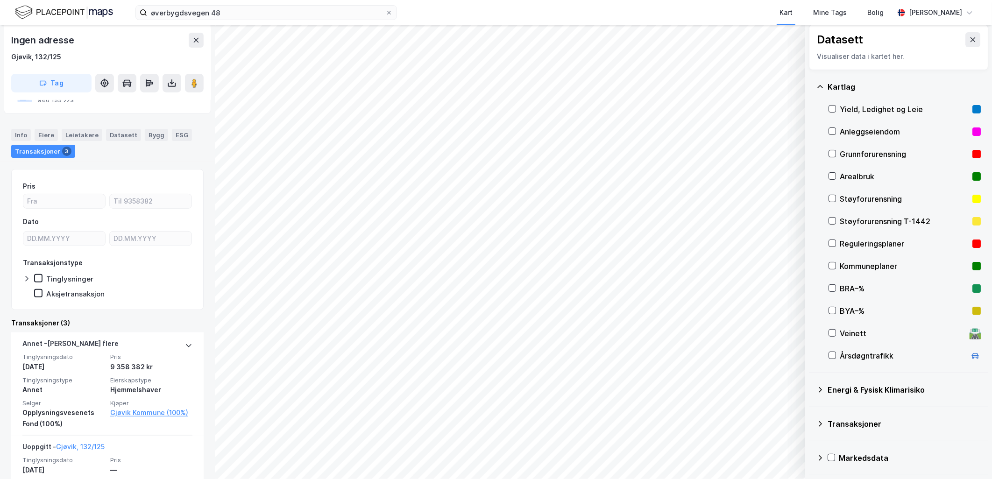
scroll to position [156, 0]
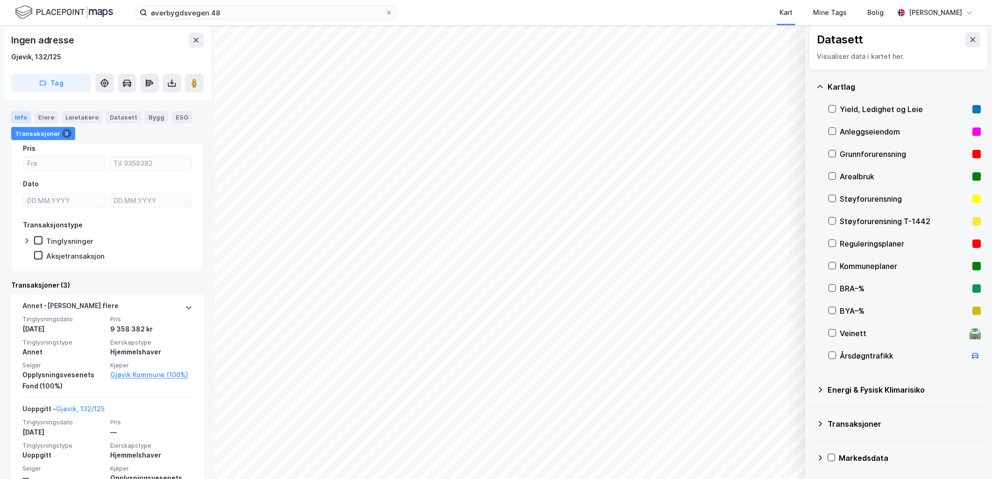
click at [17, 117] on div "Info" at bounding box center [21, 117] width 20 height 12
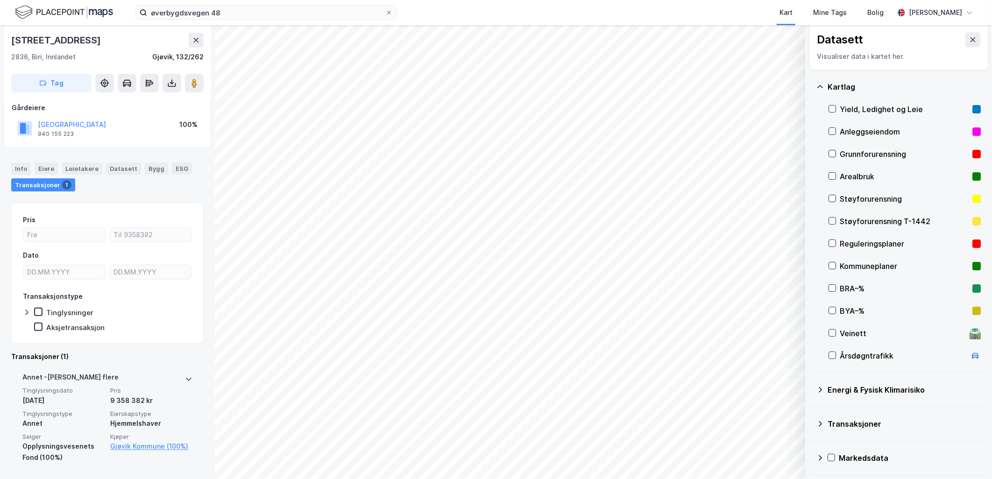
click at [185, 377] on icon at bounding box center [188, 379] width 7 height 7
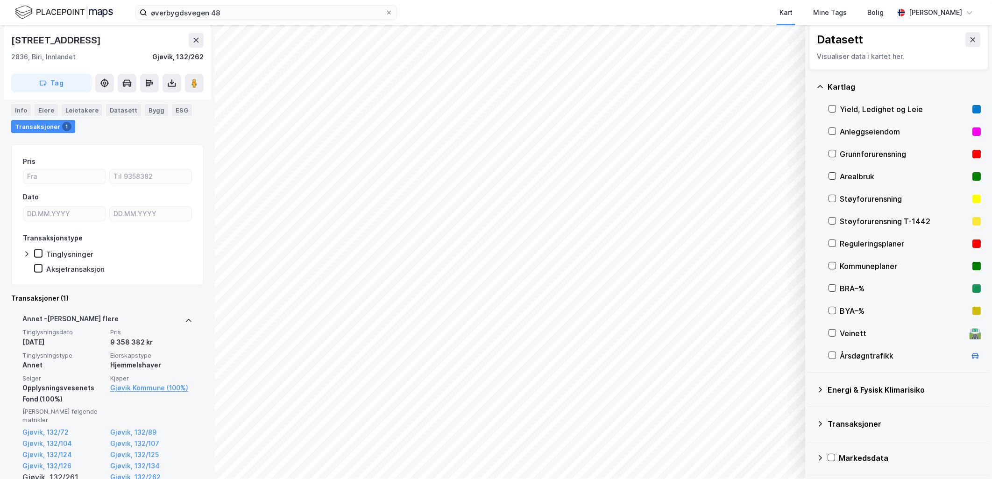
scroll to position [113, 0]
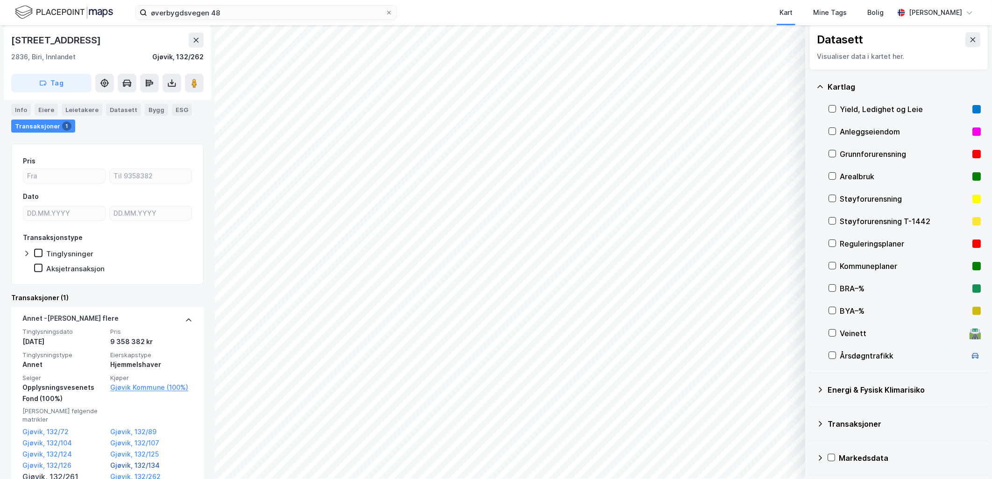
click at [148, 460] on link "Gjøvik, 132/134" at bounding box center [151, 465] width 82 height 11
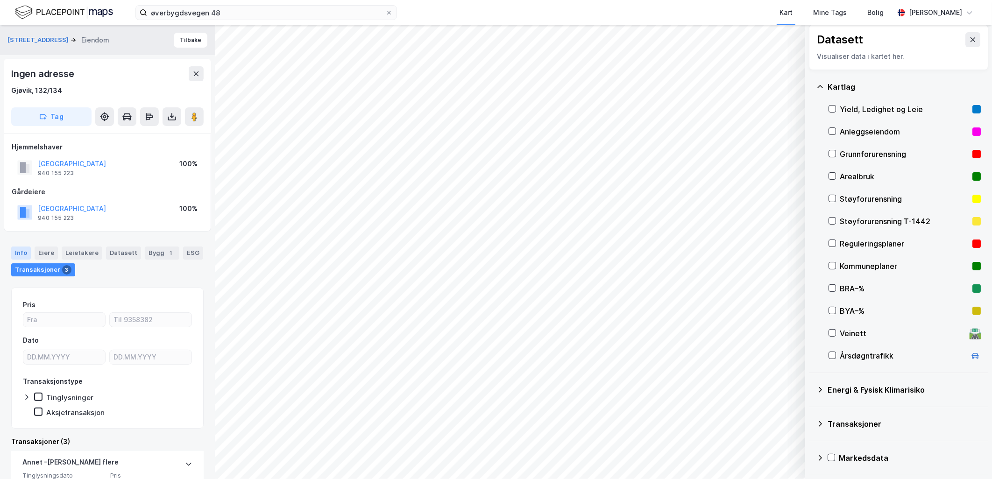
click at [12, 254] on div "Info" at bounding box center [21, 253] width 20 height 13
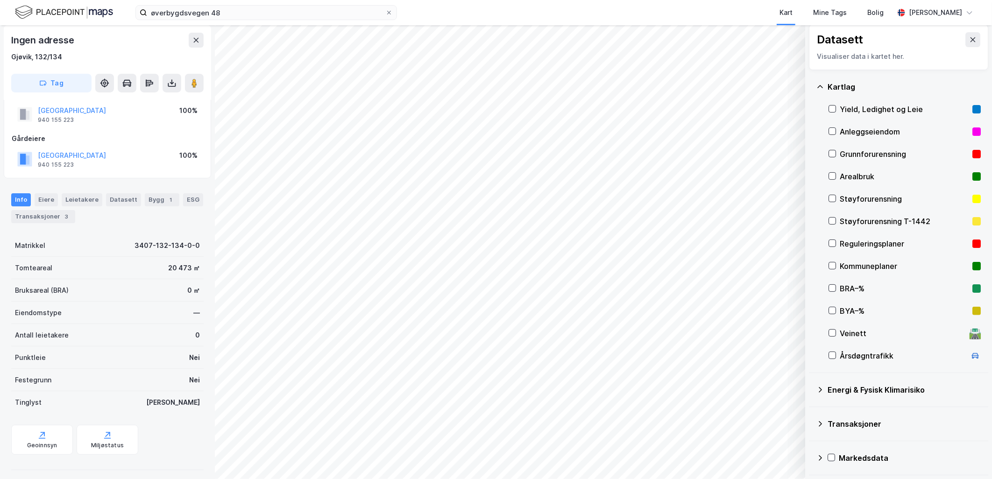
scroll to position [58, 0]
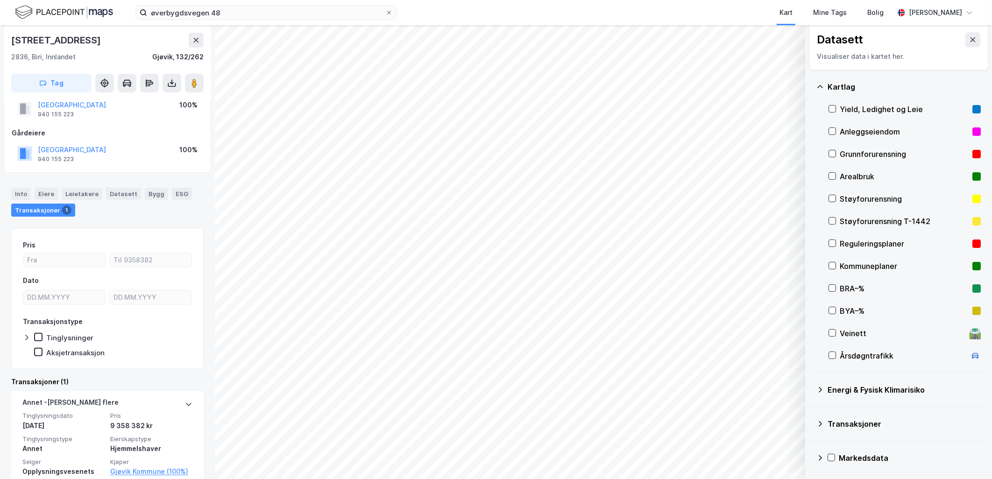
scroll to position [54, 0]
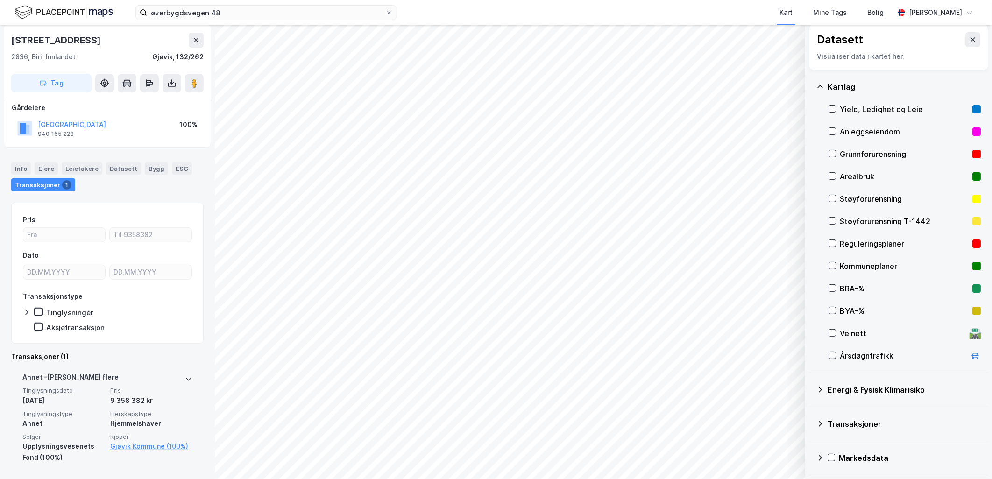
click at [189, 379] on div "[PERSON_NAME] flere Tinglysningsdato [DATE] Pris 9 358 382 kr Tinglysningstype …" at bounding box center [107, 417] width 192 height 103
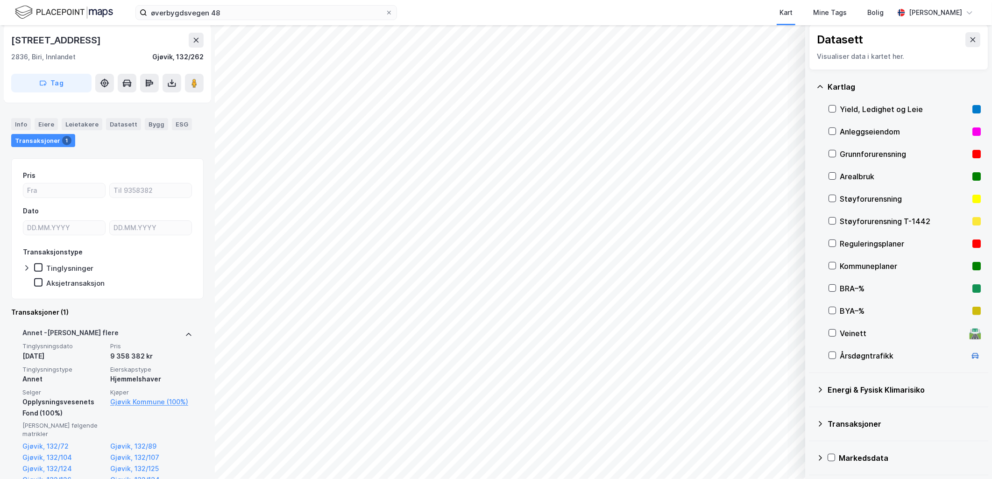
scroll to position [113, 0]
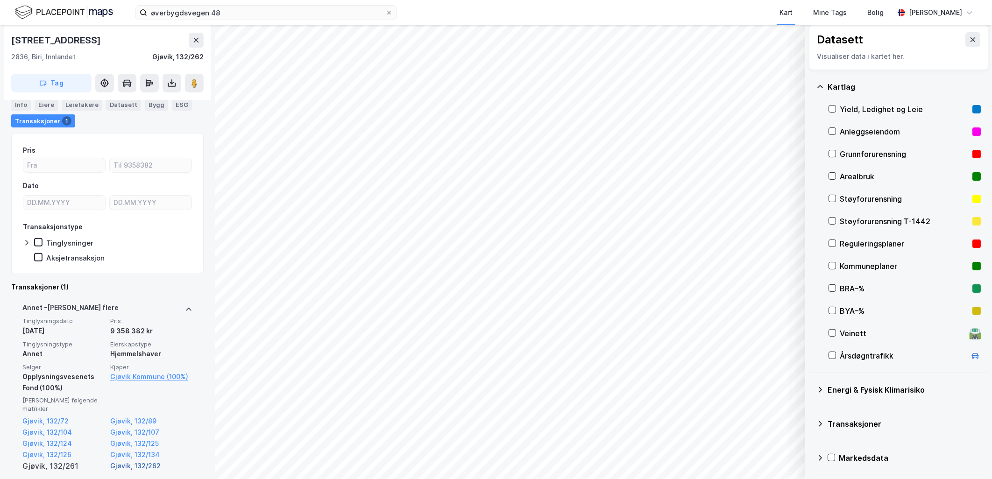
click at [138, 461] on link "Gjøvik, 132/262" at bounding box center [151, 466] width 82 height 11
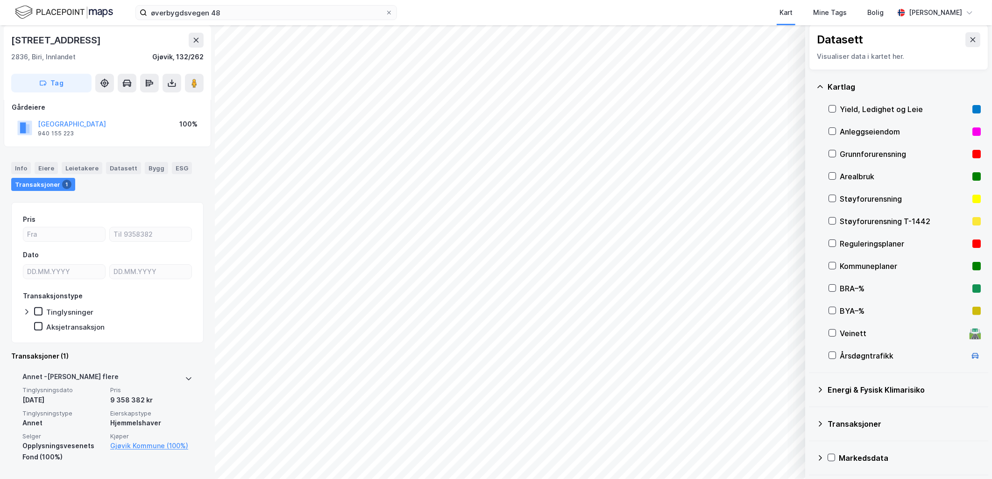
scroll to position [54, 0]
click at [185, 377] on icon at bounding box center [188, 379] width 7 height 7
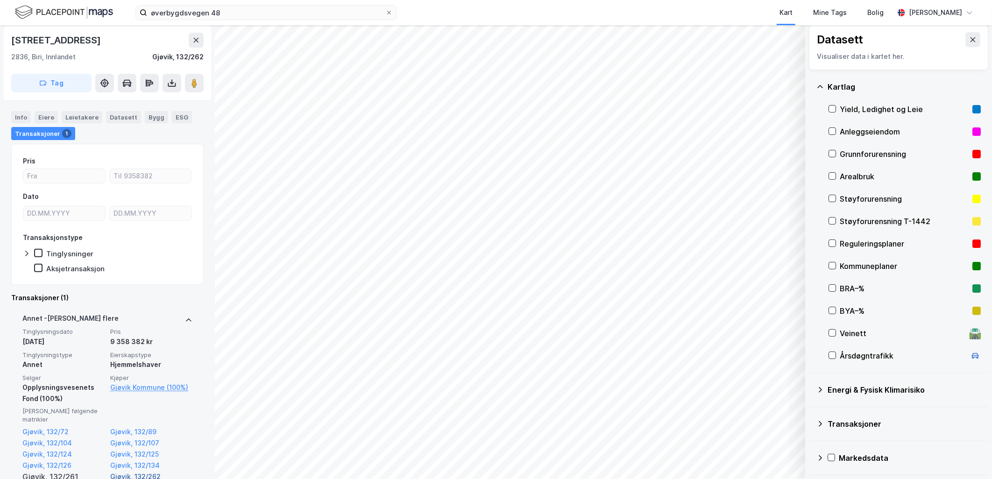
click at [146, 471] on link "Gjøvik, 132/262" at bounding box center [151, 476] width 82 height 11
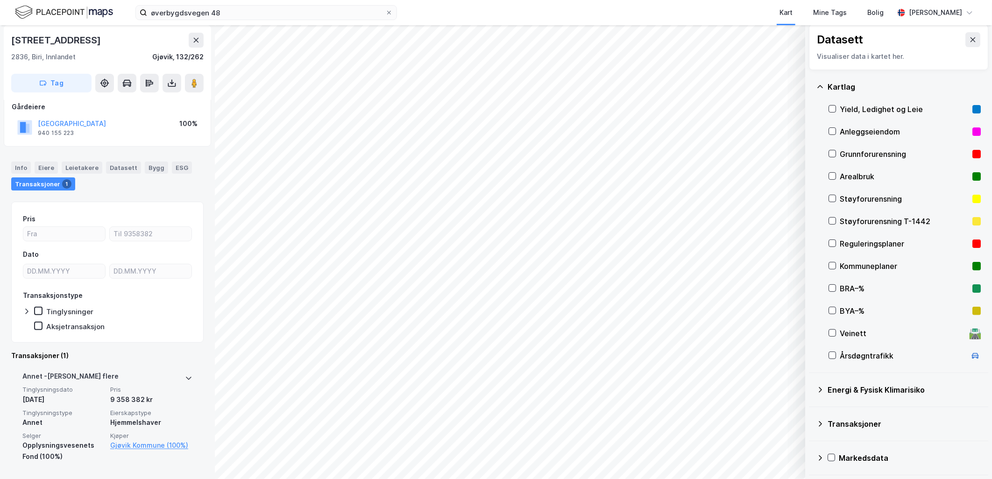
scroll to position [55, 0]
click at [22, 166] on div "Info" at bounding box center [21, 168] width 20 height 12
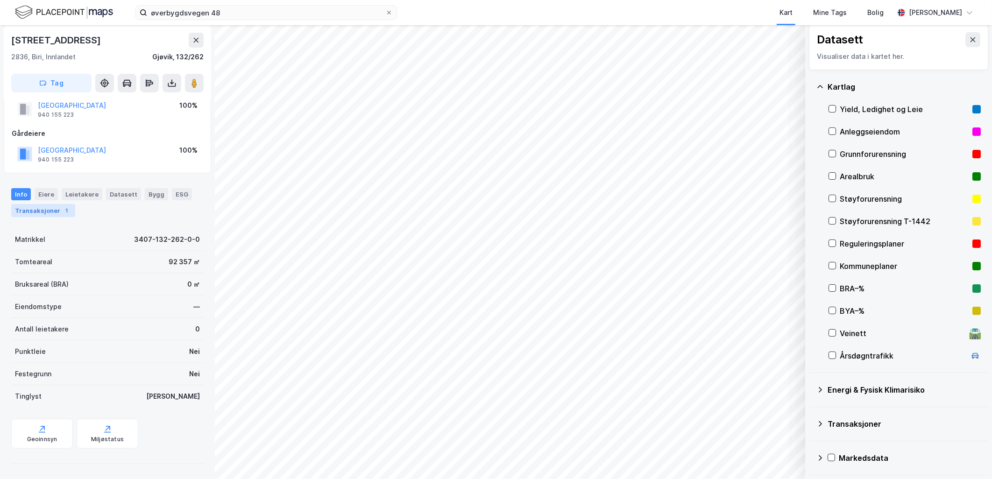
click at [57, 207] on div "Transaksjoner 1" at bounding box center [43, 210] width 64 height 13
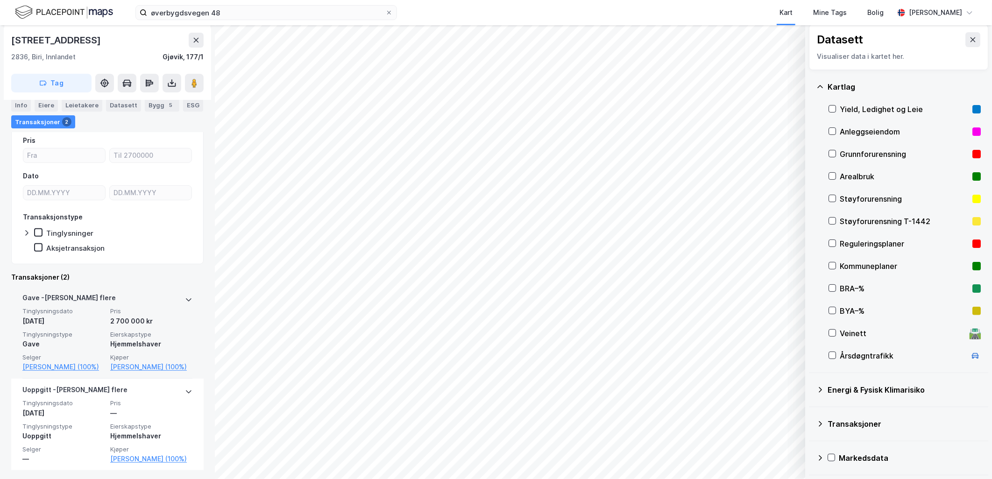
scroll to position [88, 0]
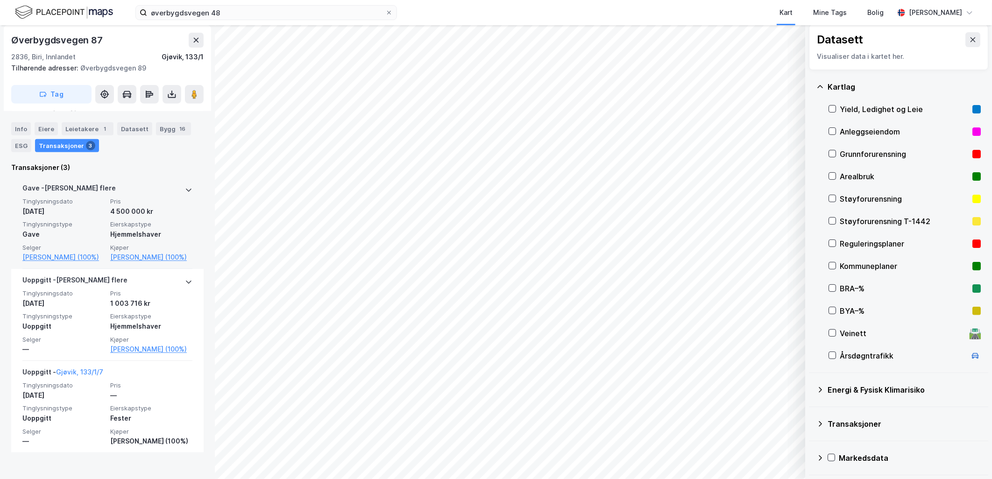
scroll to position [225, 0]
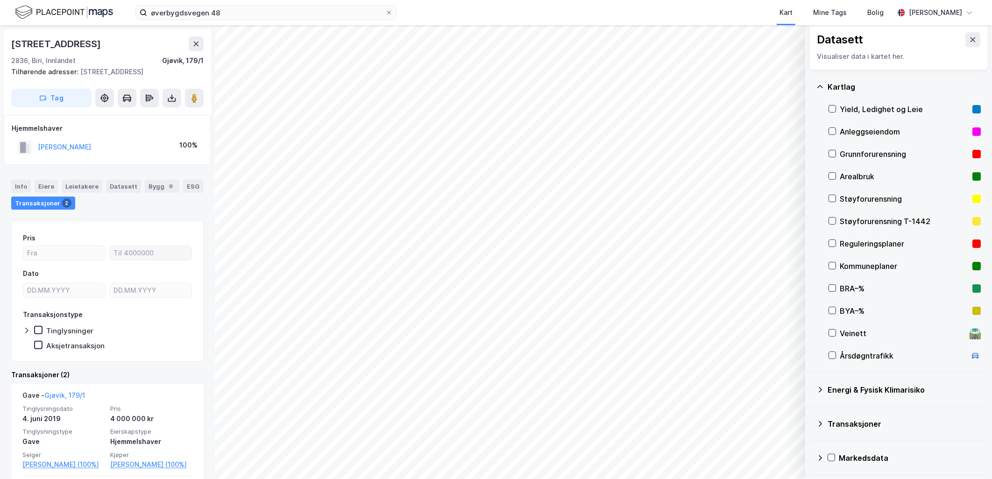
click at [180, 255] on div "© Mapbox © OpenStreetMap Improve this map © Maxar Datasett Visualiser data i ka…" at bounding box center [496, 252] width 992 height 454
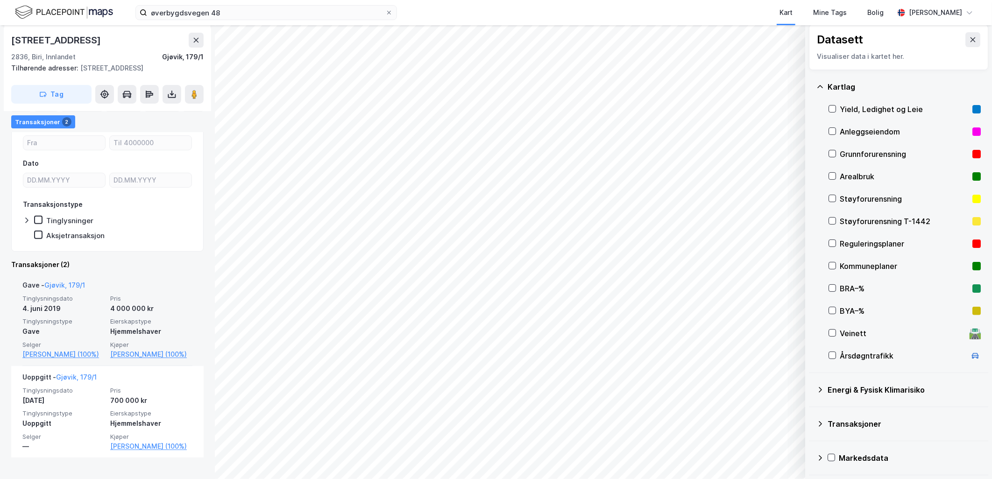
scroll to position [58, 0]
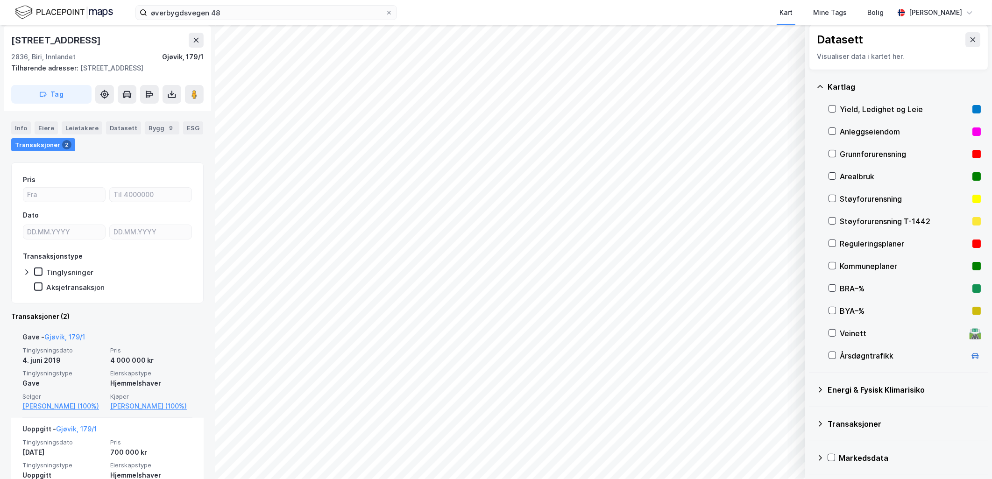
click at [156, 342] on div "Gave - Gjøvik, 179/1" at bounding box center [107, 339] width 170 height 15
click at [82, 373] on span "Tinglysningstype" at bounding box center [63, 373] width 82 height 8
click at [16, 127] on div "Info" at bounding box center [21, 127] width 20 height 13
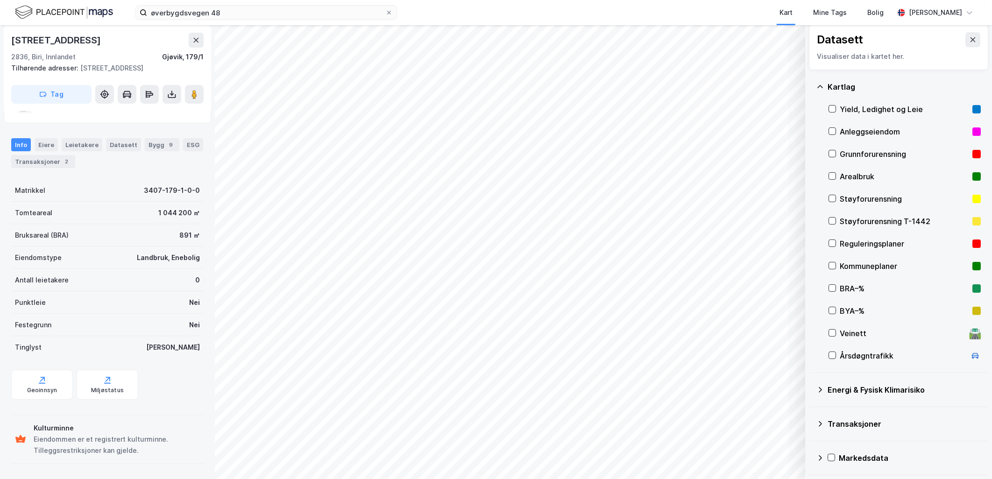
scroll to position [41, 0]
click at [49, 162] on div "Transaksjoner 2" at bounding box center [43, 162] width 64 height 13
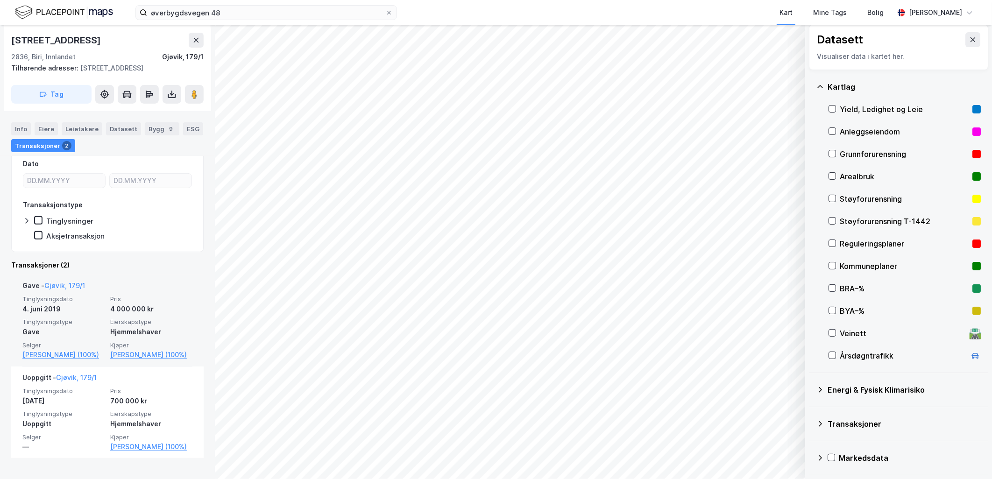
scroll to position [110, 0]
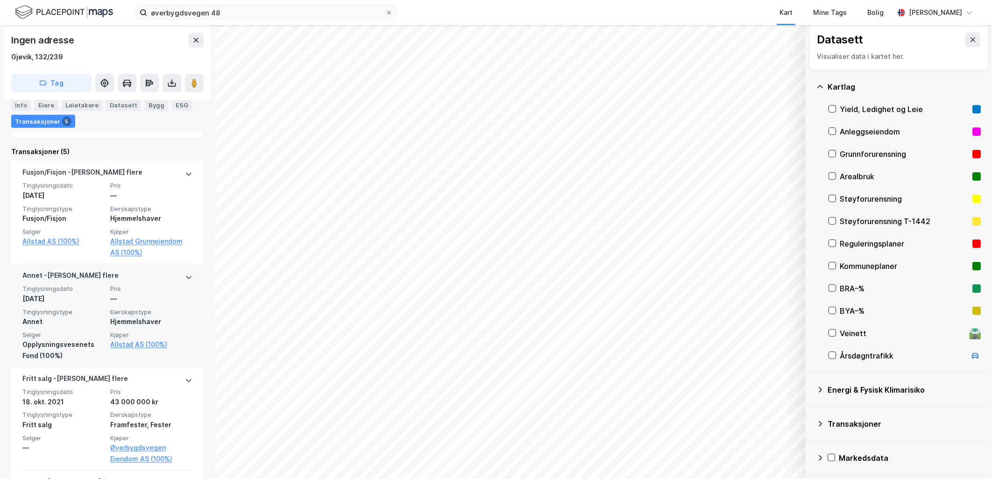
scroll to position [260, 0]
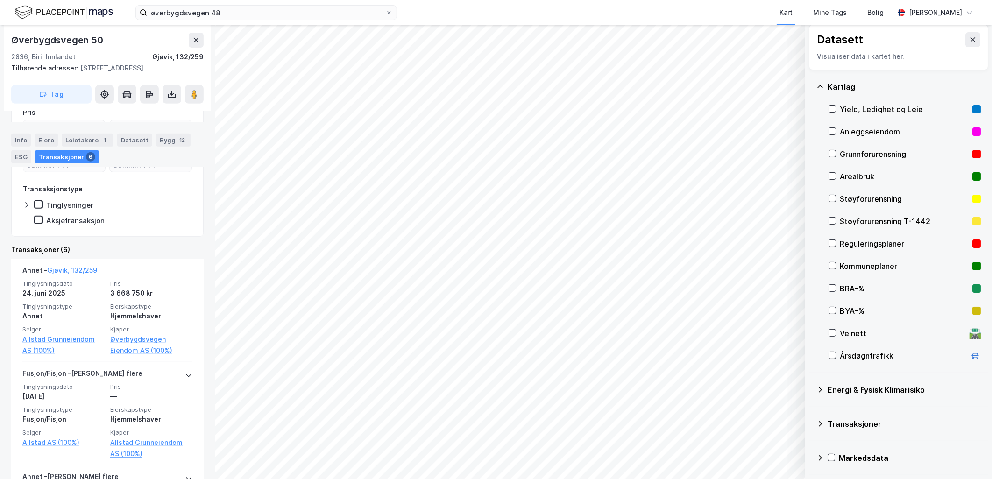
scroll to position [189, 0]
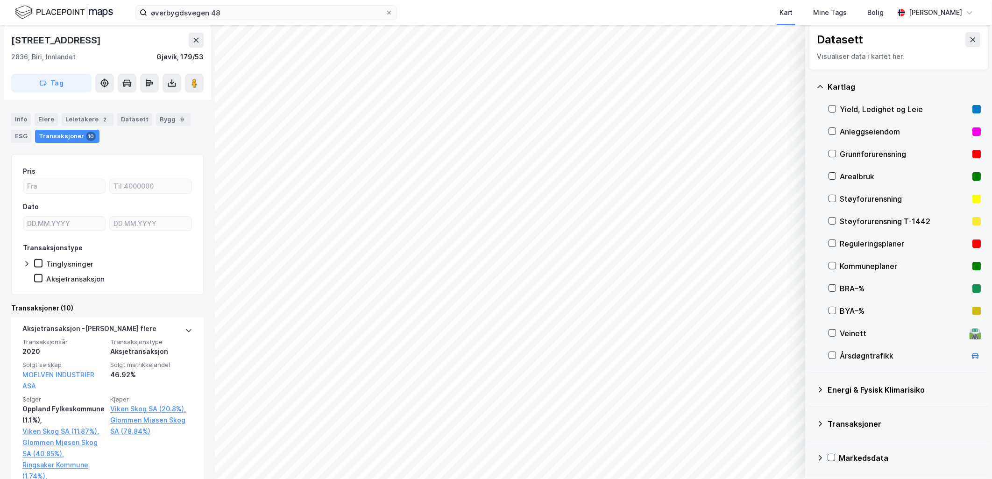
scroll to position [156, 0]
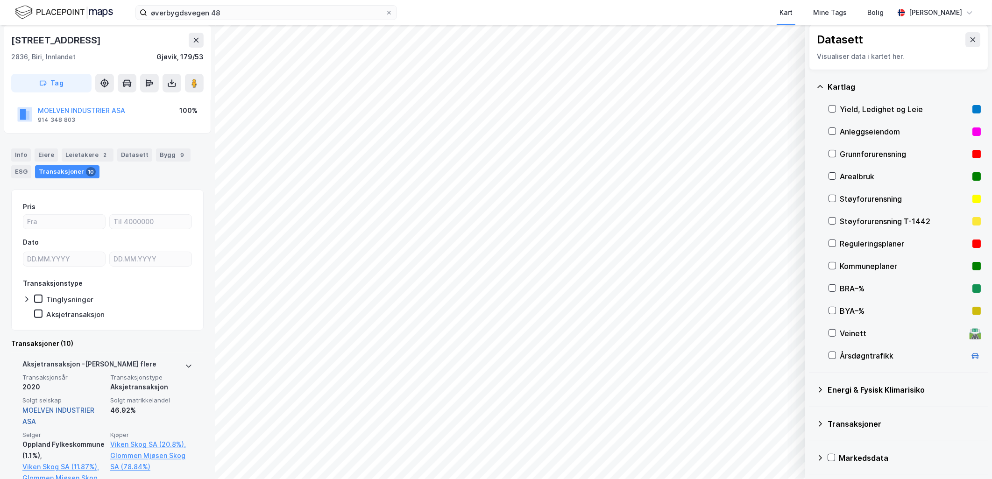
scroll to position [52, 0]
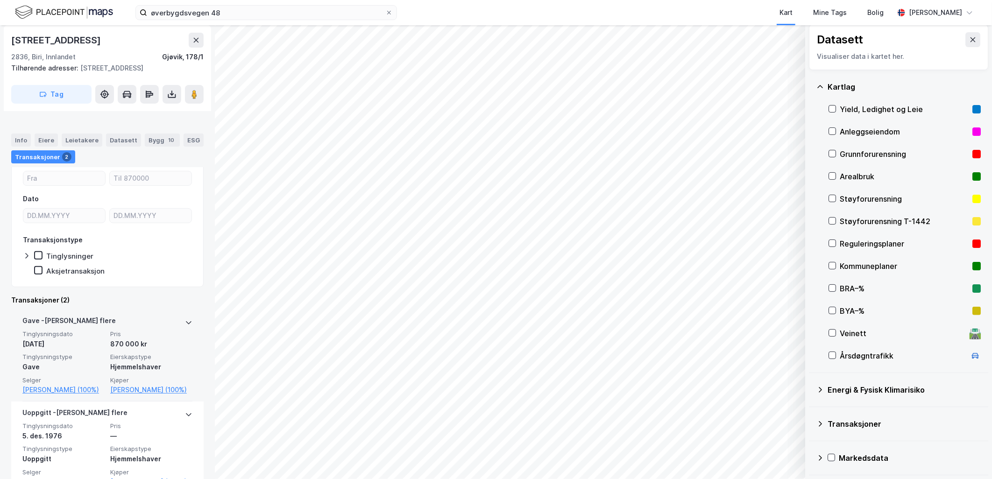
scroll to position [18, 0]
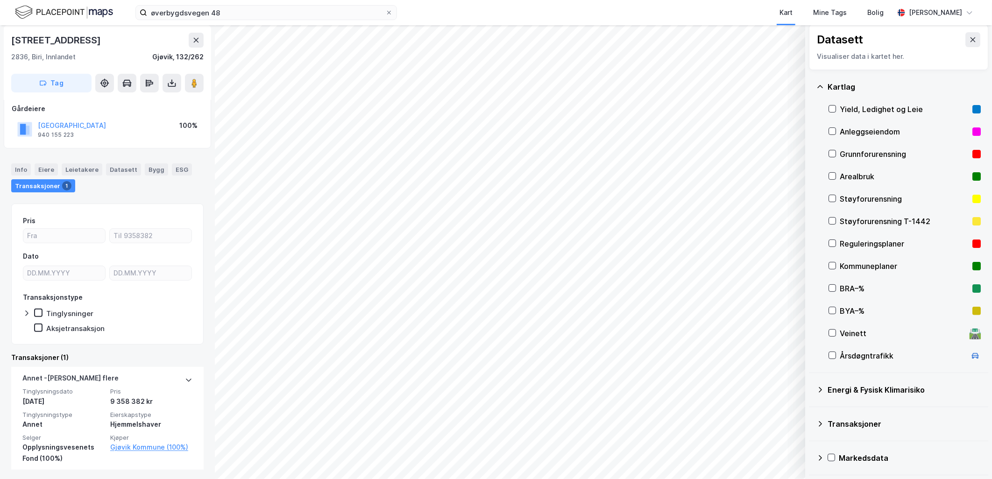
scroll to position [54, 0]
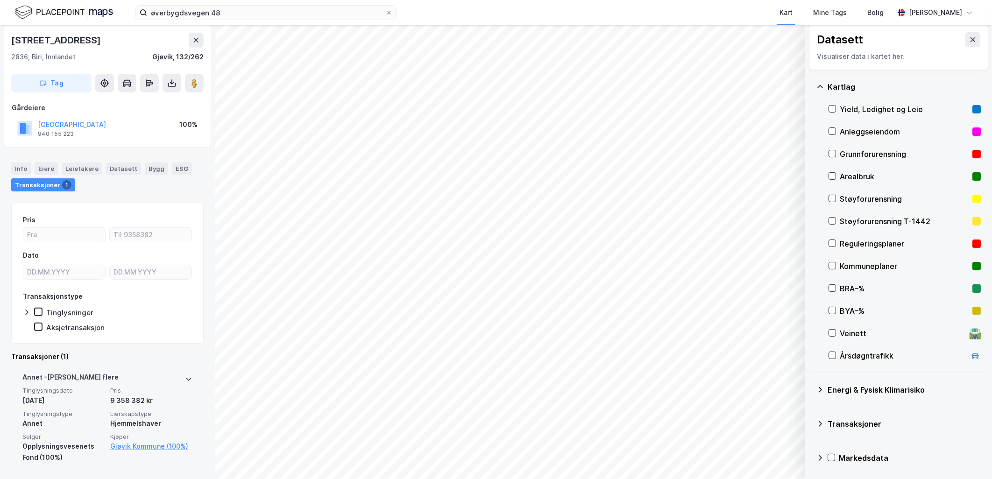
click at [181, 370] on div "[PERSON_NAME] flere Tinglysningsdato [DATE] Pris 9 358 382 kr Tinglysningstype …" at bounding box center [107, 417] width 170 height 103
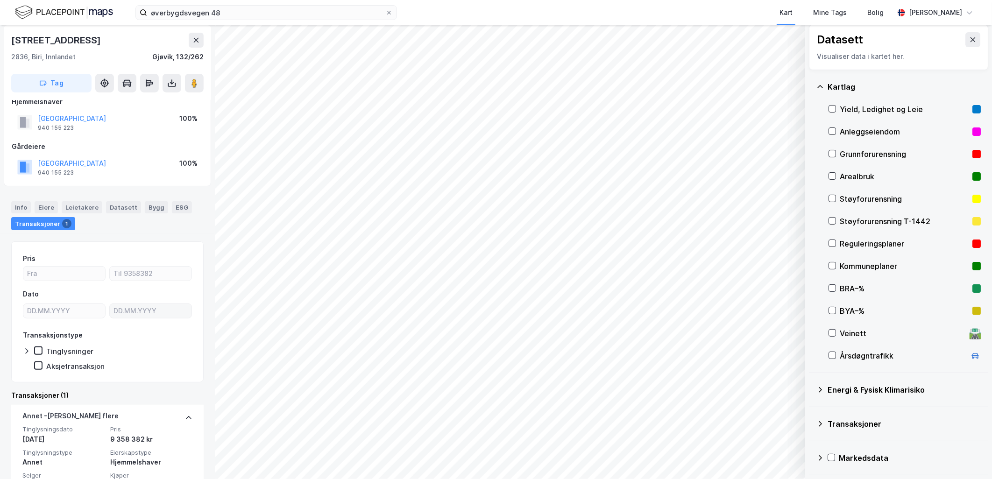
scroll to position [0, 0]
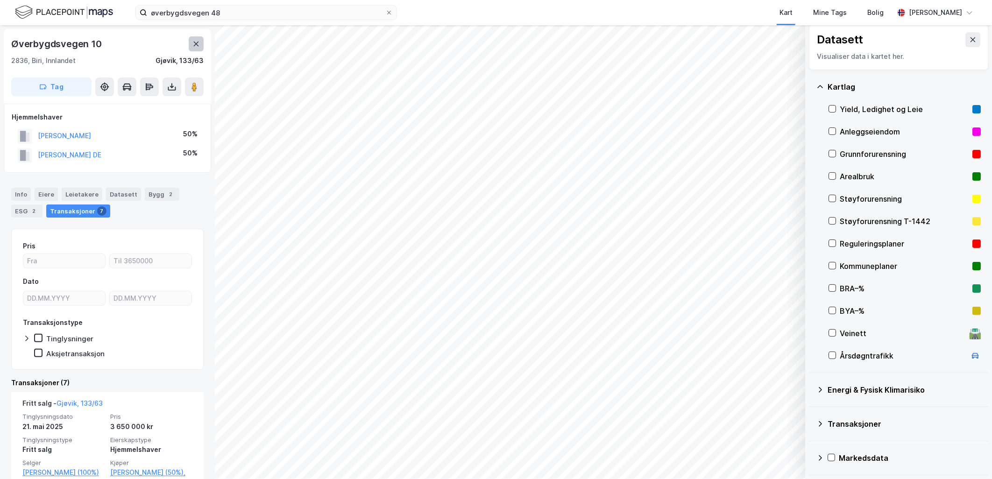
click at [202, 45] on button at bounding box center [196, 43] width 15 height 15
